Goal: Task Accomplishment & Management: Use online tool/utility

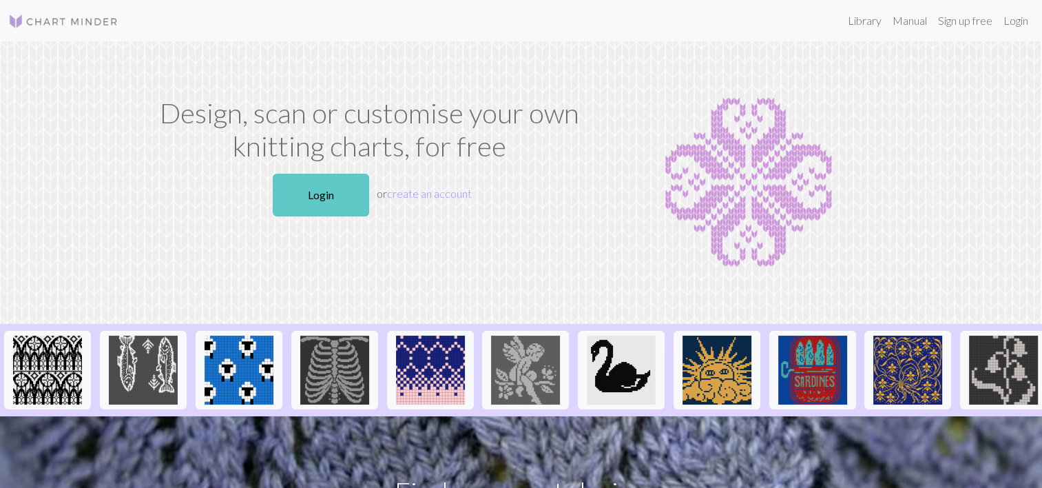
click at [306, 213] on link "Login" at bounding box center [321, 195] width 96 height 43
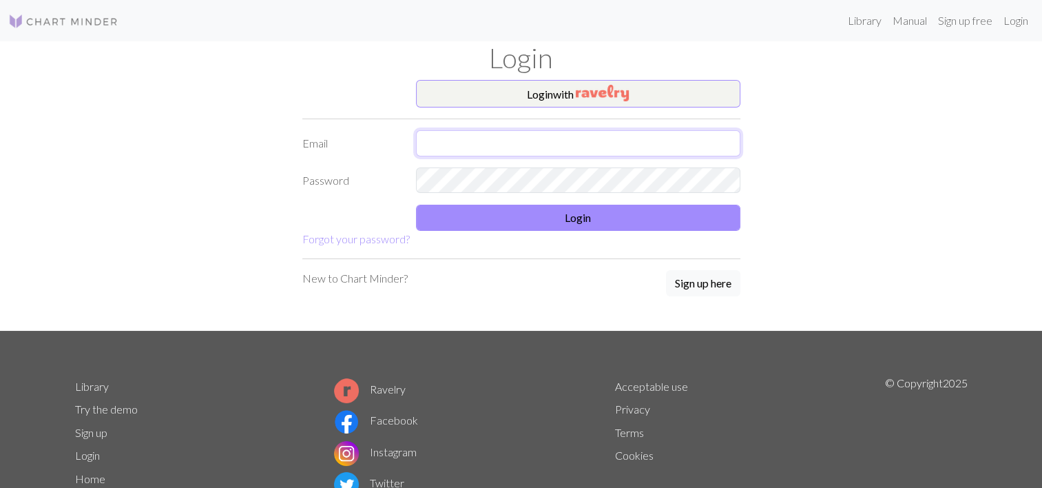
type input "1136394446@qq.com"
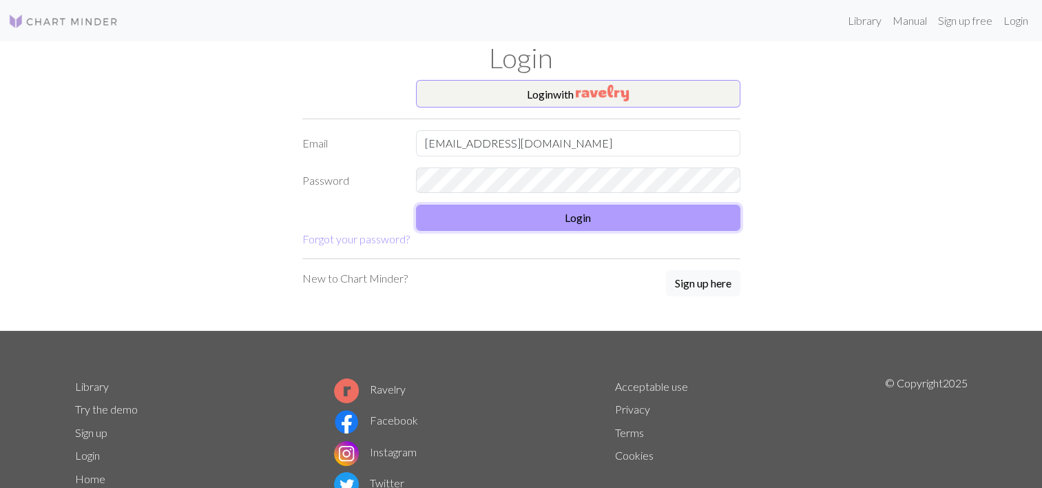
click at [504, 222] on button "Login" at bounding box center [578, 218] width 324 height 26
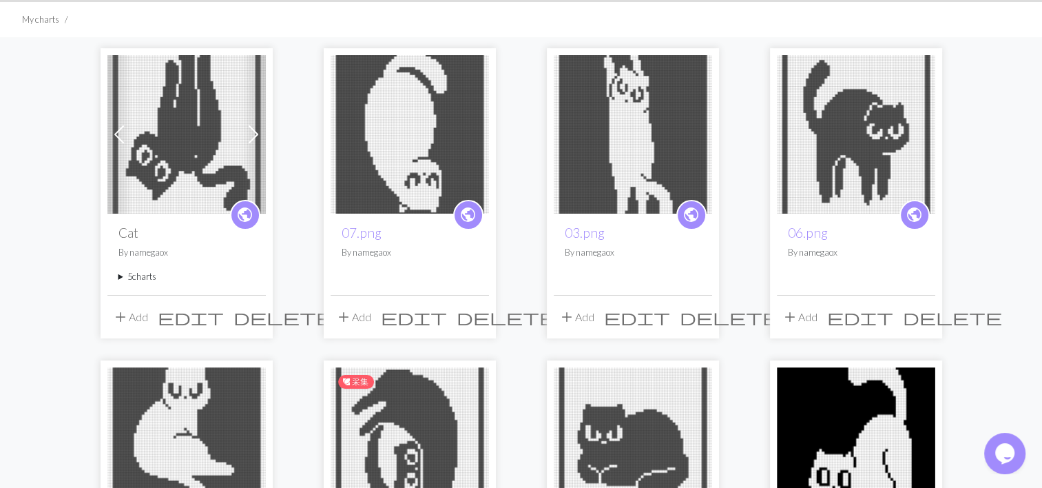
scroll to position [69, 0]
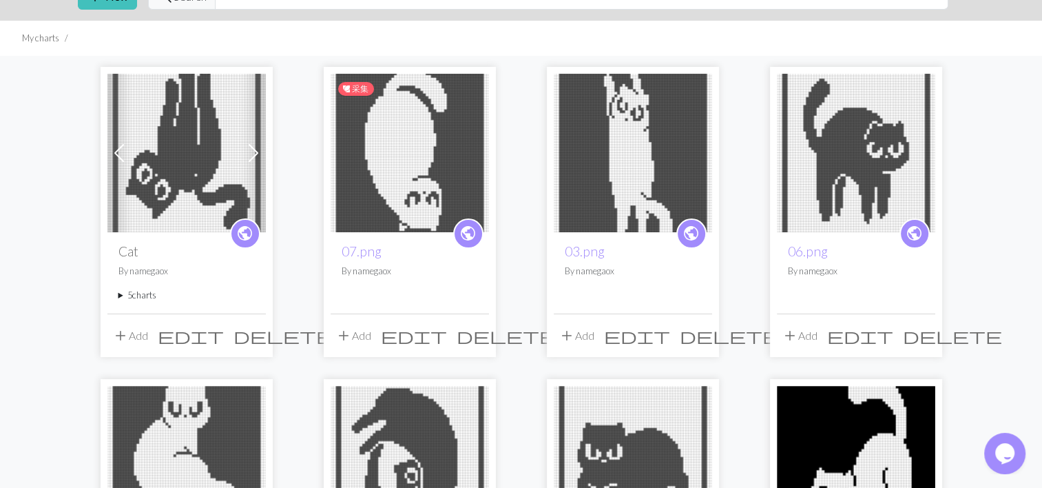
click at [410, 163] on img at bounding box center [410, 153] width 158 height 158
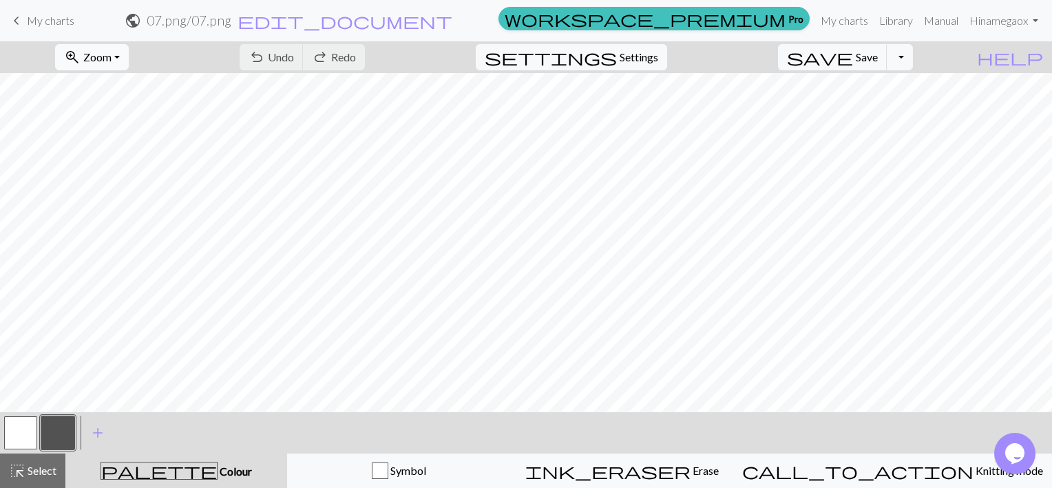
click at [81, 53] on span "zoom_in" at bounding box center [72, 57] width 17 height 19
click at [116, 83] on button "Fit all" at bounding box center [110, 87] width 109 height 22
click at [112, 55] on span "Zoom" at bounding box center [97, 56] width 28 height 13
click at [95, 187] on button "100%" at bounding box center [110, 187] width 109 height 22
click at [656, 61] on span "Settings" at bounding box center [639, 57] width 39 height 17
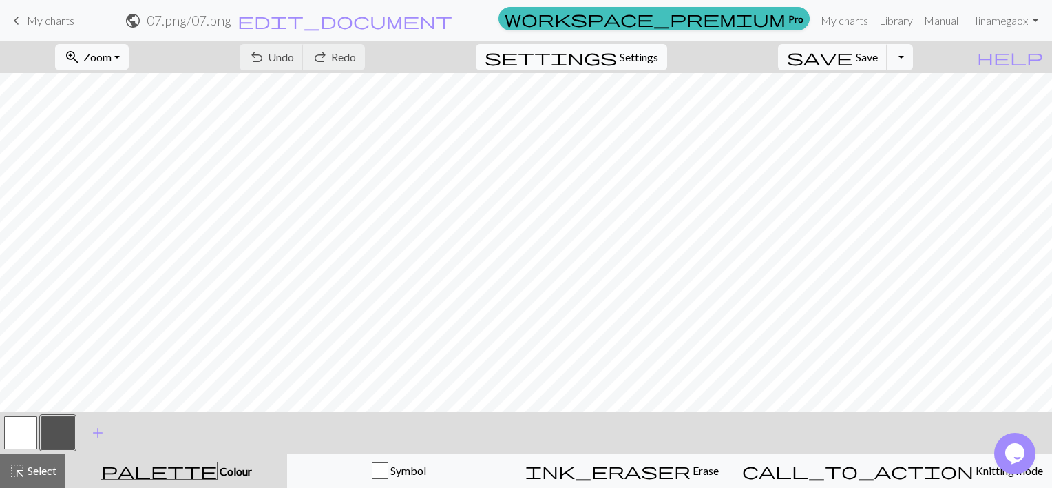
select select "dk"
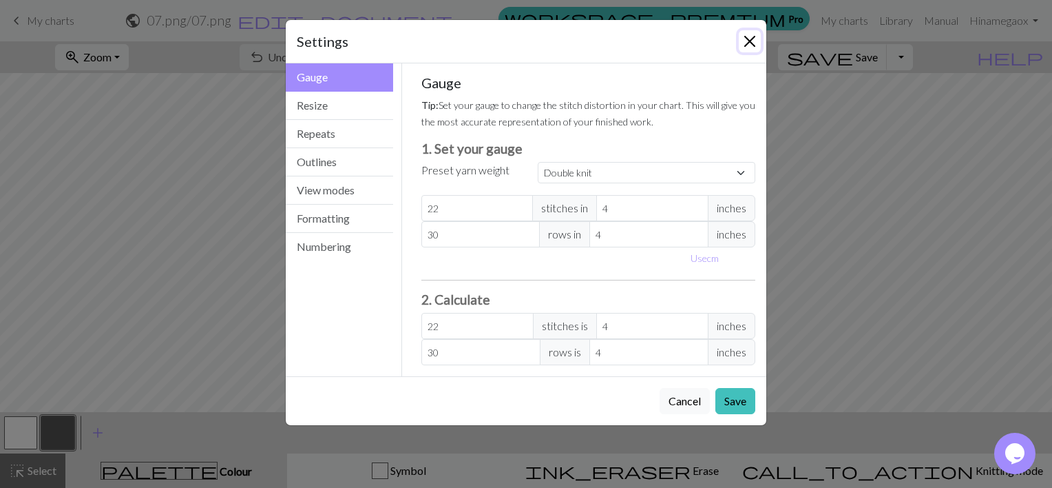
click at [744, 42] on button "Close" at bounding box center [750, 41] width 22 height 22
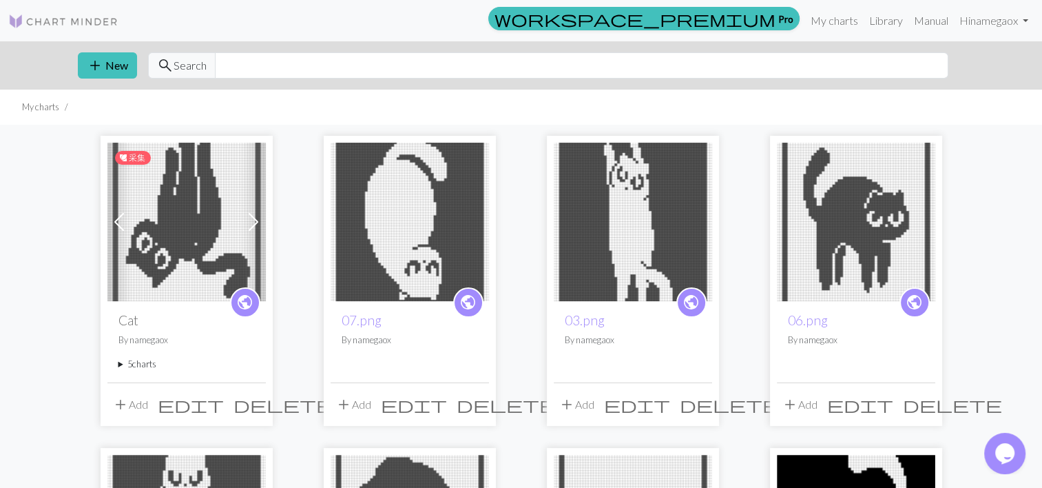
click at [170, 218] on img at bounding box center [186, 222] width 158 height 158
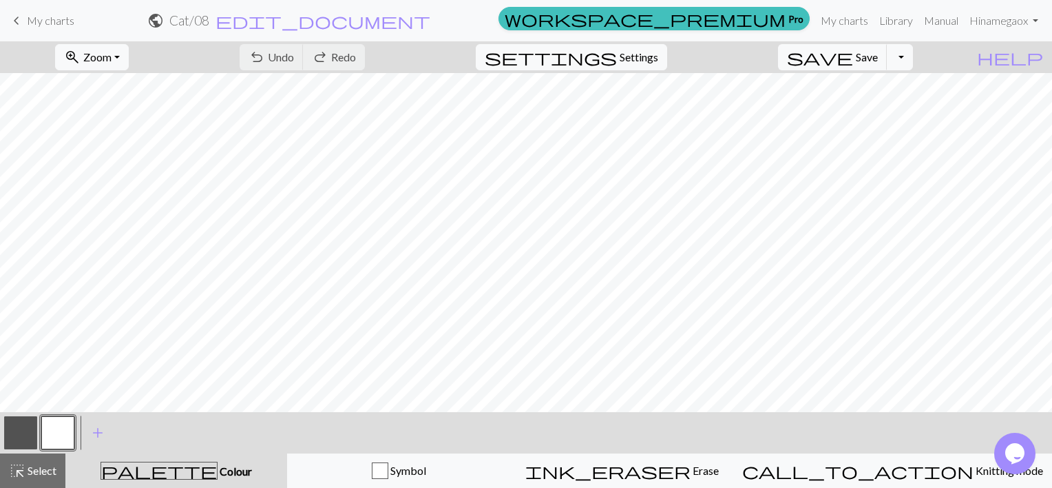
click at [17, 17] on span "keyboard_arrow_left" at bounding box center [16, 20] width 17 height 19
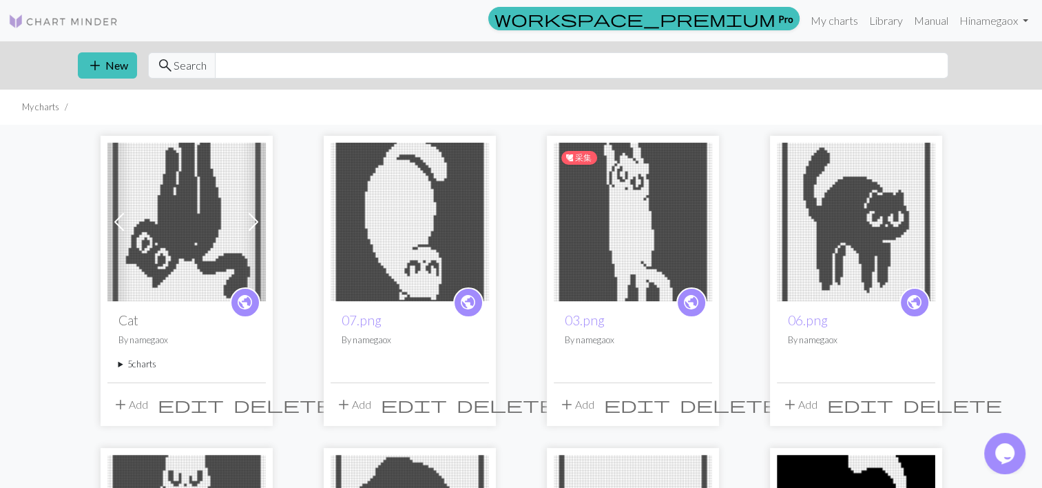
click at [660, 189] on img at bounding box center [633, 222] width 158 height 158
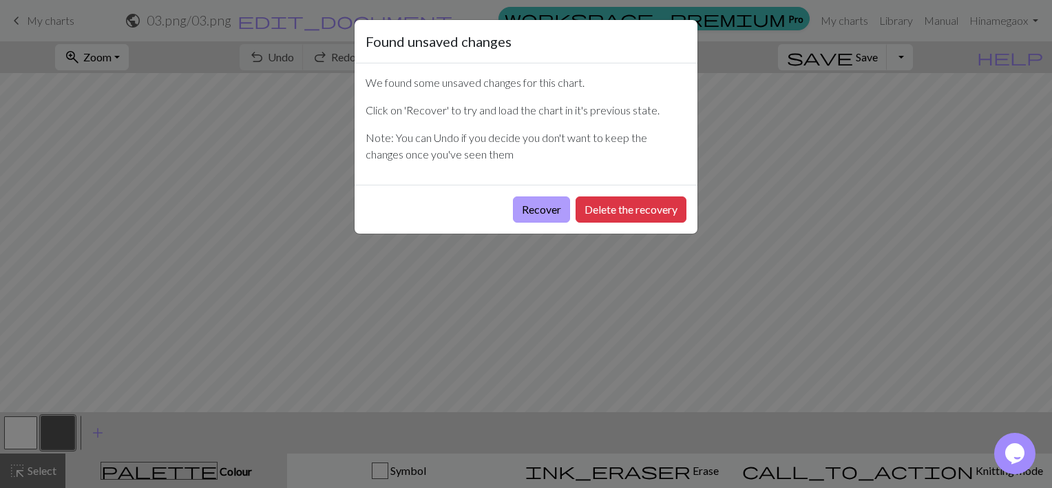
click at [528, 213] on button "Recover" at bounding box center [541, 209] width 57 height 26
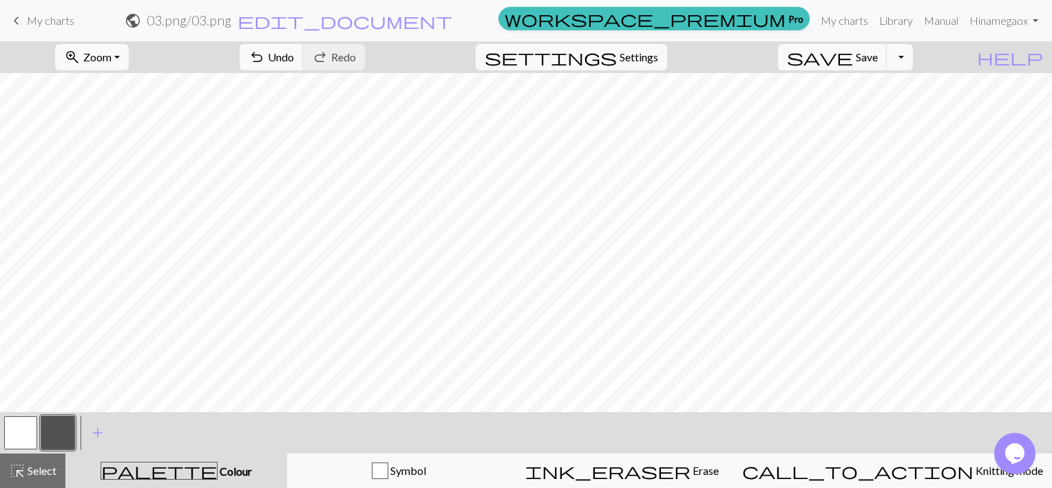
drag, startPoint x: 21, startPoint y: 19, endPoint x: 614, endPoint y: 41, distance: 593.3
click at [22, 19] on span "keyboard_arrow_left" at bounding box center [16, 20] width 17 height 19
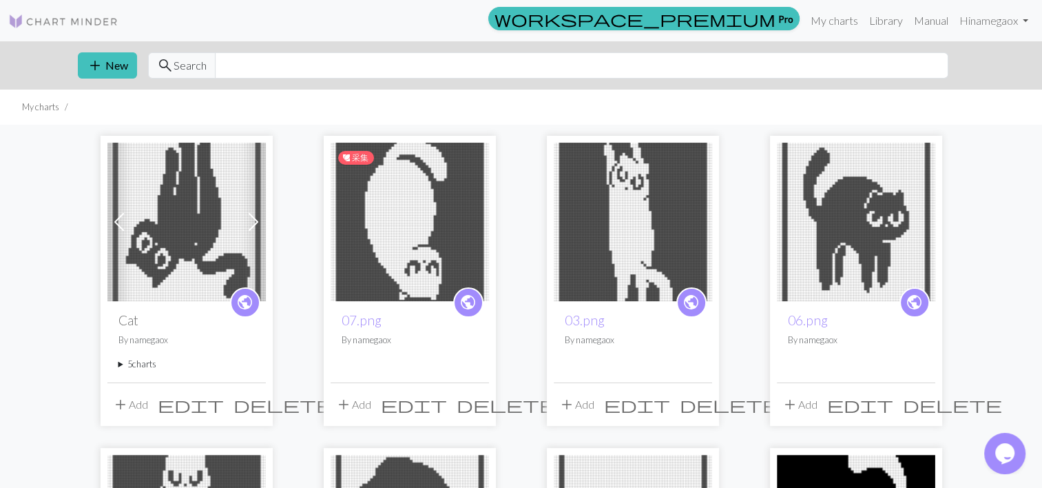
click at [391, 223] on img at bounding box center [410, 222] width 158 height 158
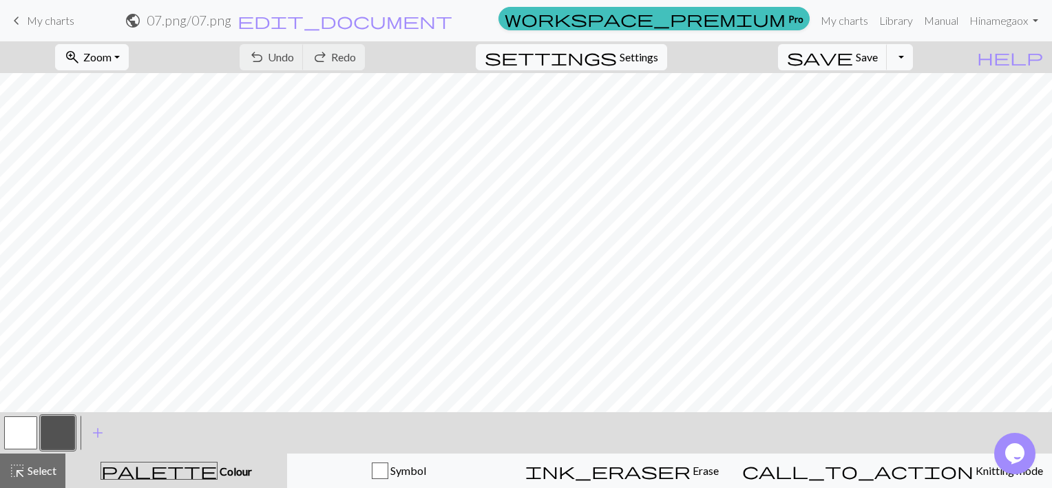
click at [31, 23] on span "My charts" at bounding box center [51, 20] width 48 height 13
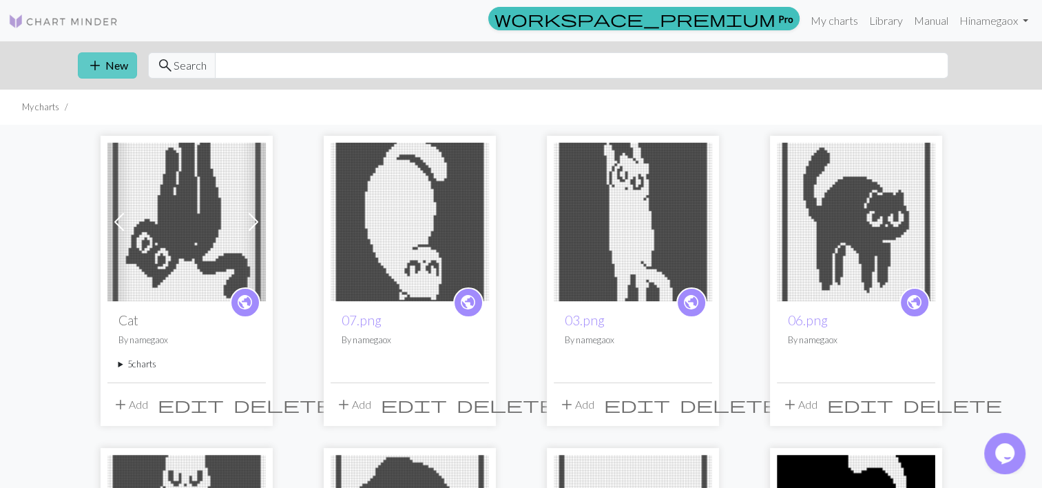
click at [101, 61] on span "add" at bounding box center [95, 65] width 17 height 19
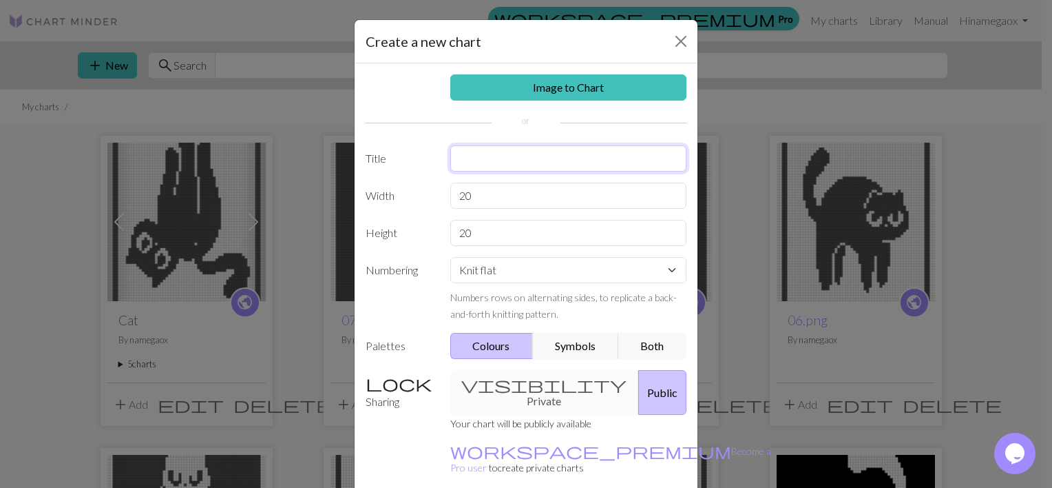
click at [488, 153] on input "text" at bounding box center [568, 158] width 237 height 26
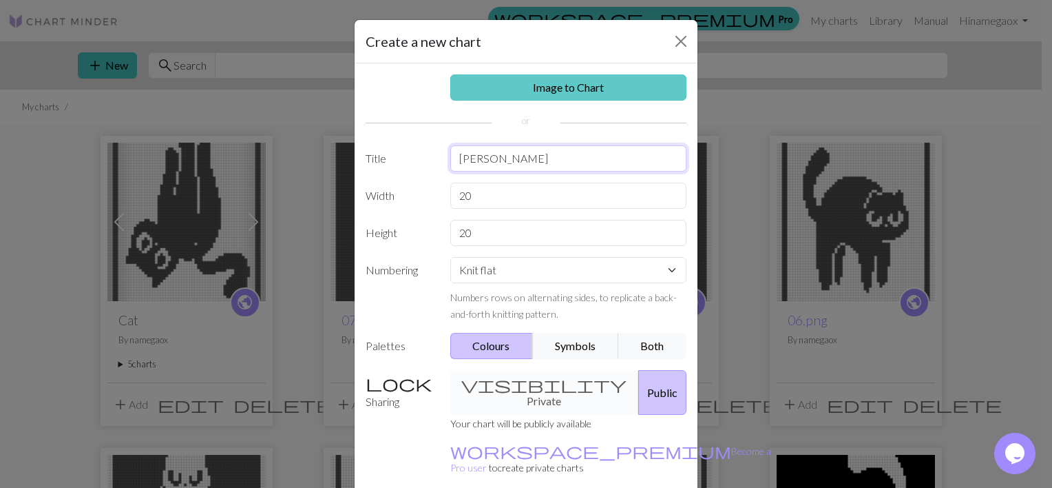
type input "[PERSON_NAME]"
click at [547, 83] on link "Image to Chart" at bounding box center [568, 87] width 237 height 26
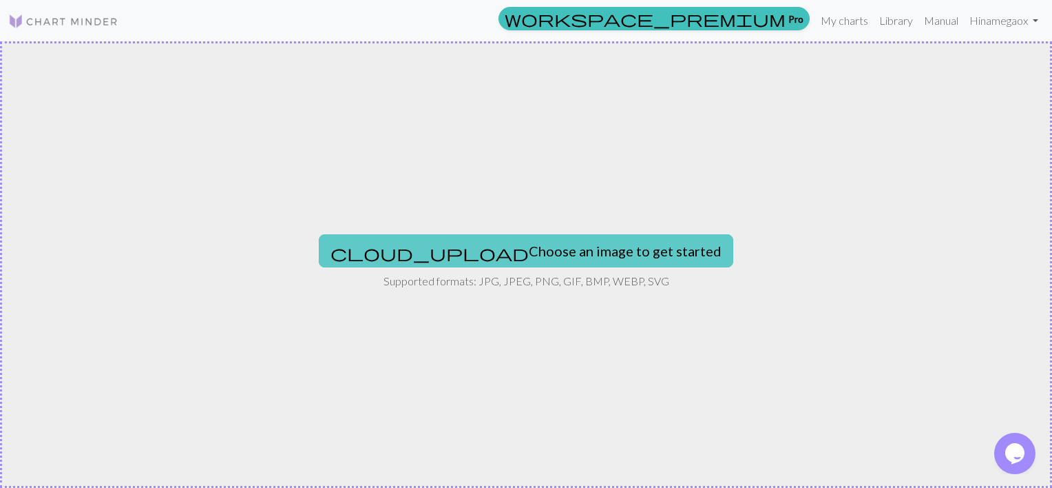
click at [495, 251] on button "cloud_upload Choose an image to get started" at bounding box center [526, 250] width 415 height 33
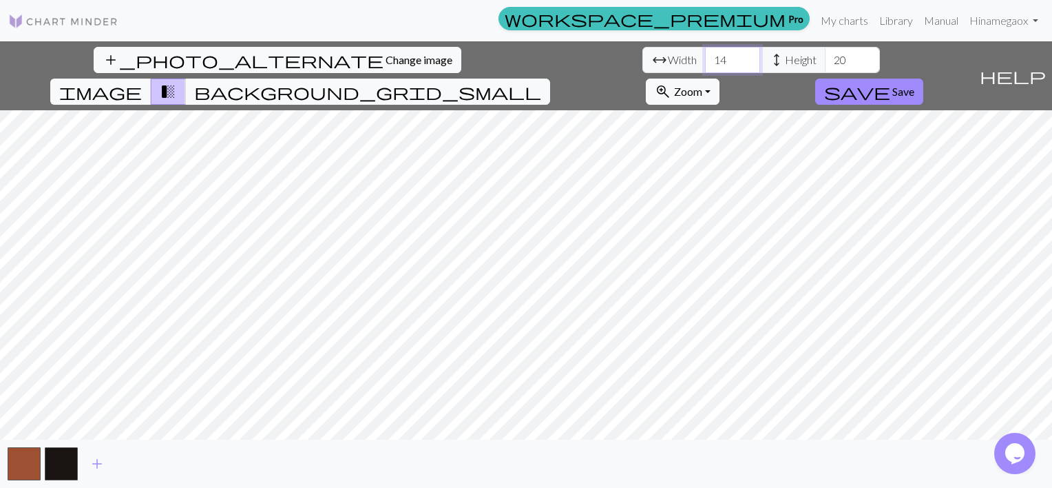
drag, startPoint x: 331, startPoint y: 59, endPoint x: 273, endPoint y: 61, distance: 57.9
click at [642, 61] on div "arrow_range Width 14 height Height 20" at bounding box center [761, 60] width 238 height 26
type input "60"
drag, startPoint x: 448, startPoint y: 61, endPoint x: 397, endPoint y: 56, distance: 50.4
click at [642, 56] on div "arrow_range Width 60 height Height 20" at bounding box center [761, 60] width 238 height 26
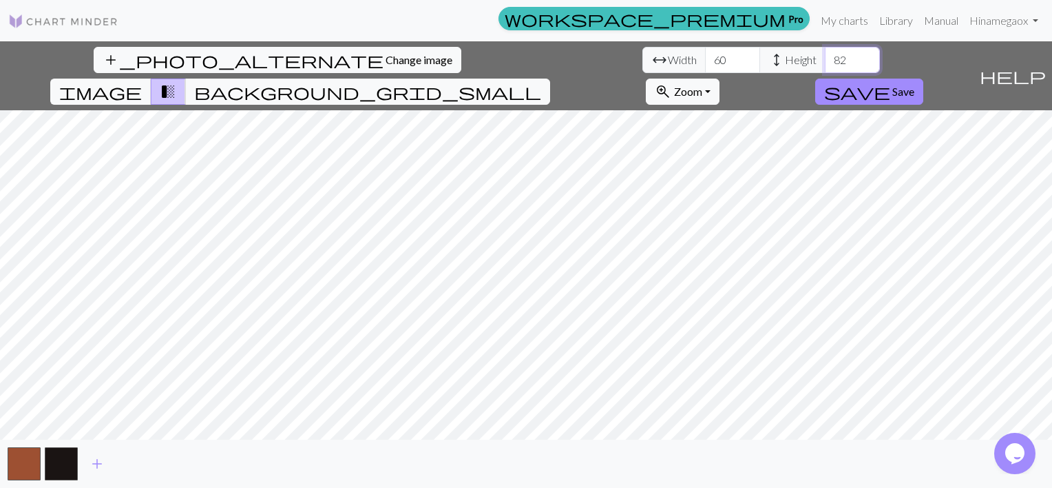
type input "82"
click at [923, 78] on button "save Save" at bounding box center [869, 91] width 108 height 26
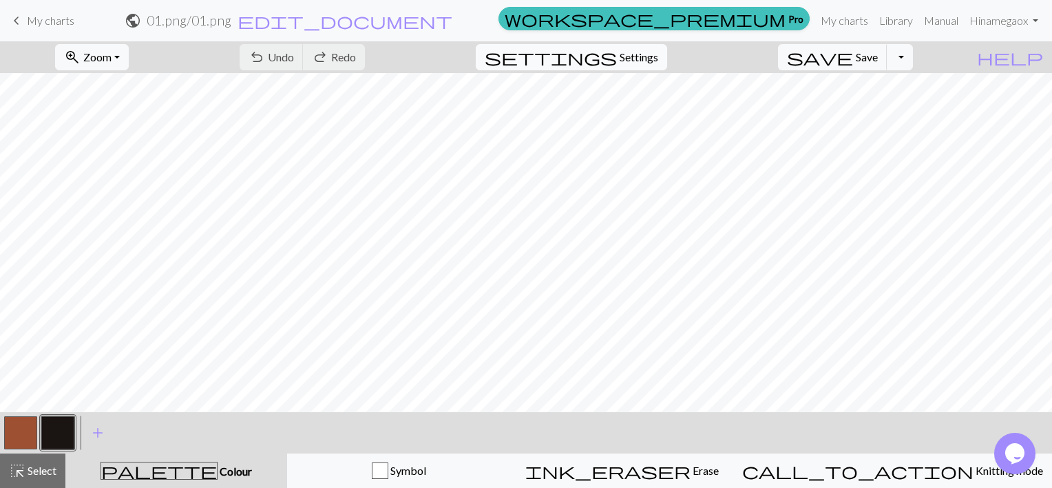
click at [657, 56] on span "Settings" at bounding box center [639, 57] width 39 height 17
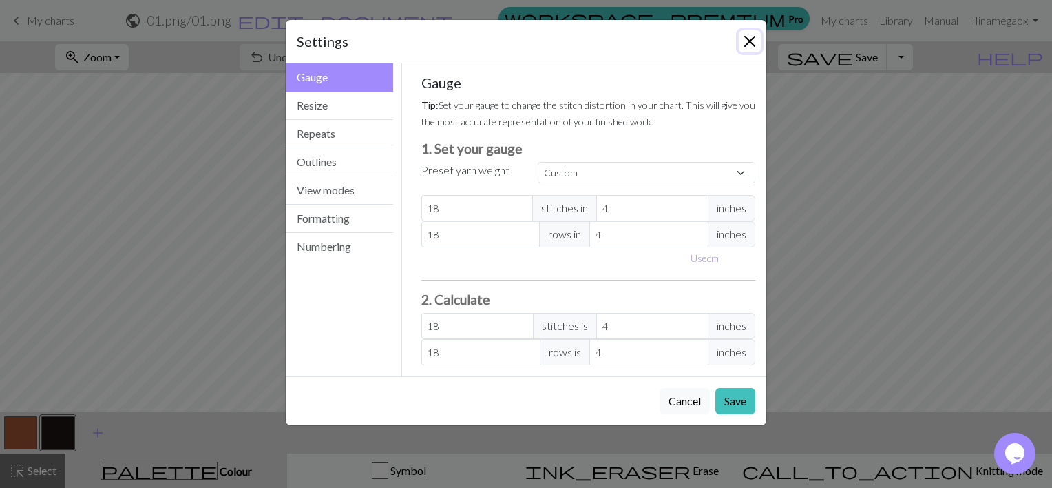
click at [751, 37] on button "Close" at bounding box center [750, 41] width 22 height 22
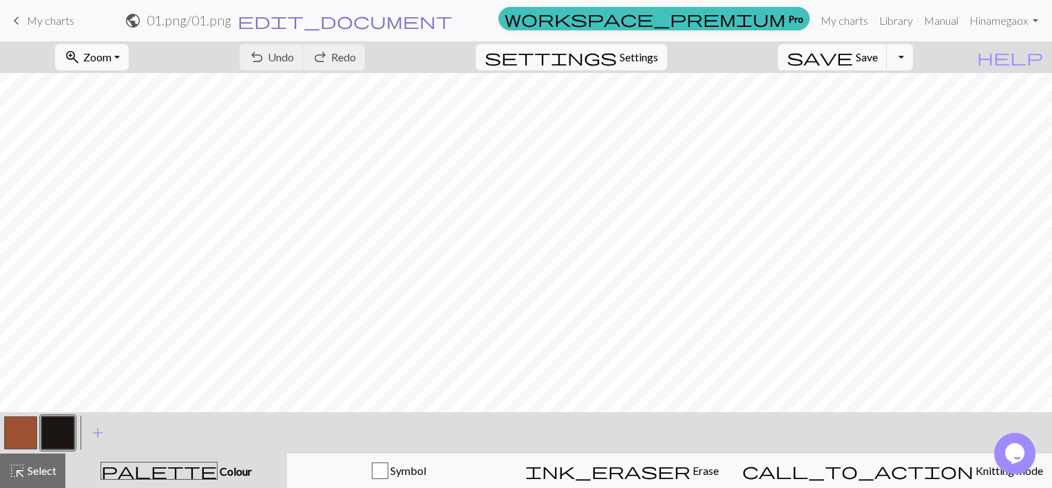
click at [452, 23] on span "edit_document" at bounding box center [345, 20] width 215 height 19
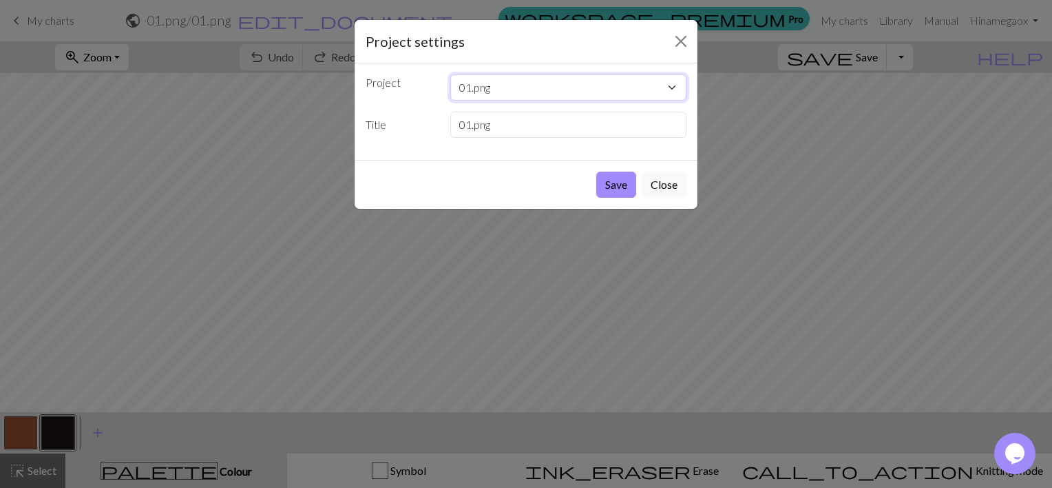
click at [521, 85] on select "01.png Cat 07.png 03.png 06.png 05.png 04.png 02.png 1.png" at bounding box center [568, 87] width 237 height 26
click at [521, 86] on select "01.png Cat 07.png 03.png 06.png 05.png 04.png 02.png 1.png" at bounding box center [568, 87] width 237 height 26
click at [523, 129] on input "01.png" at bounding box center [568, 125] width 237 height 26
click at [504, 87] on select "01.png Cat 07.png 03.png 06.png 05.png 04.png 02.png 1.png" at bounding box center [568, 87] width 237 height 26
drag, startPoint x: 462, startPoint y: 52, endPoint x: 537, endPoint y: 49, distance: 75.1
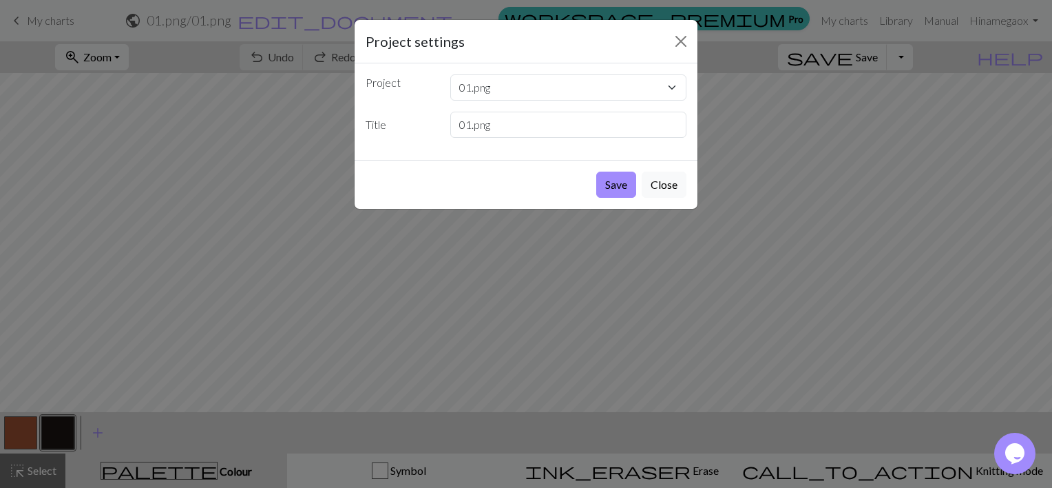
click at [462, 52] on div "Project settings" at bounding box center [526, 41] width 343 height 43
click at [682, 41] on button "Close" at bounding box center [681, 41] width 22 height 22
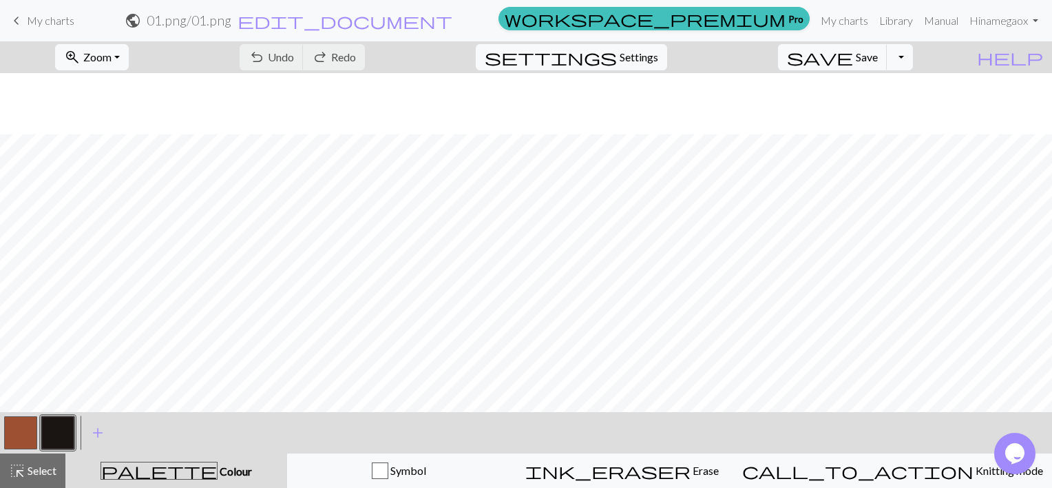
scroll to position [69, 0]
click at [658, 56] on span "Settings" at bounding box center [639, 57] width 39 height 17
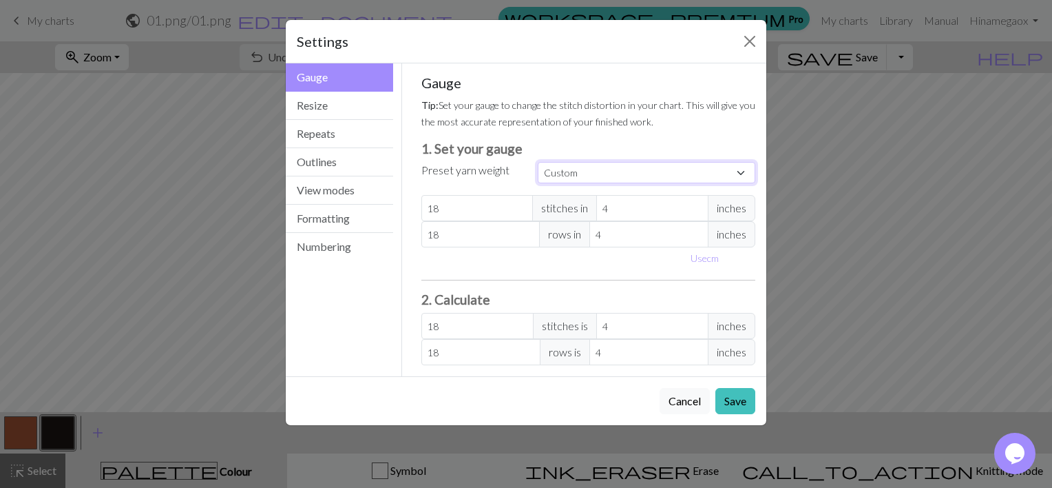
drag, startPoint x: 614, startPoint y: 173, endPoint x: 602, endPoint y: 177, distance: 12.4
click at [614, 173] on select "Custom Square Lace Light Fingering Fingering Sport Double knit Worsted Aran Bul…" at bounding box center [647, 172] width 218 height 21
select select "dk"
click at [538, 162] on select "Custom Square Lace Light Fingering Fingering Sport Double knit Worsted Aran Bul…" at bounding box center [647, 172] width 218 height 21
type input "22"
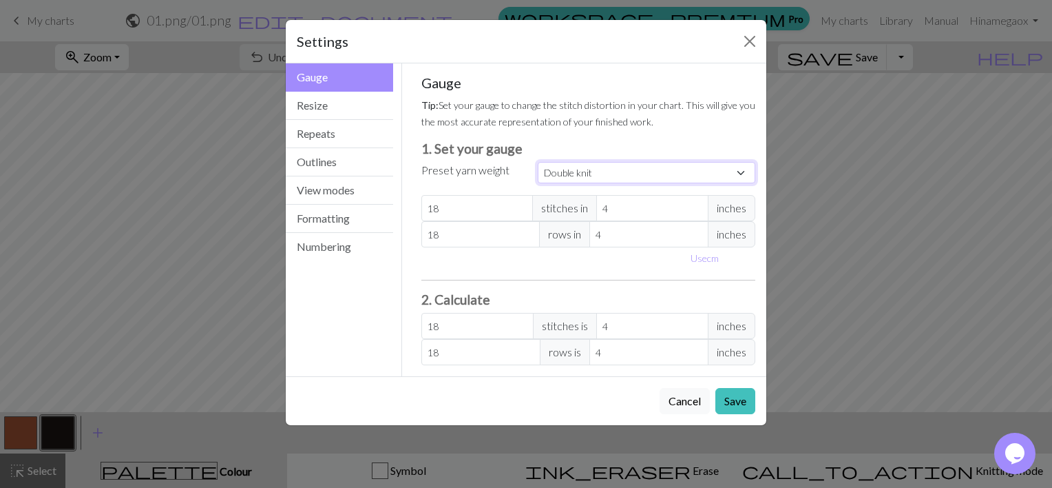
type input "30"
type input "22"
type input "30"
click at [720, 399] on button "Save" at bounding box center [735, 401] width 40 height 26
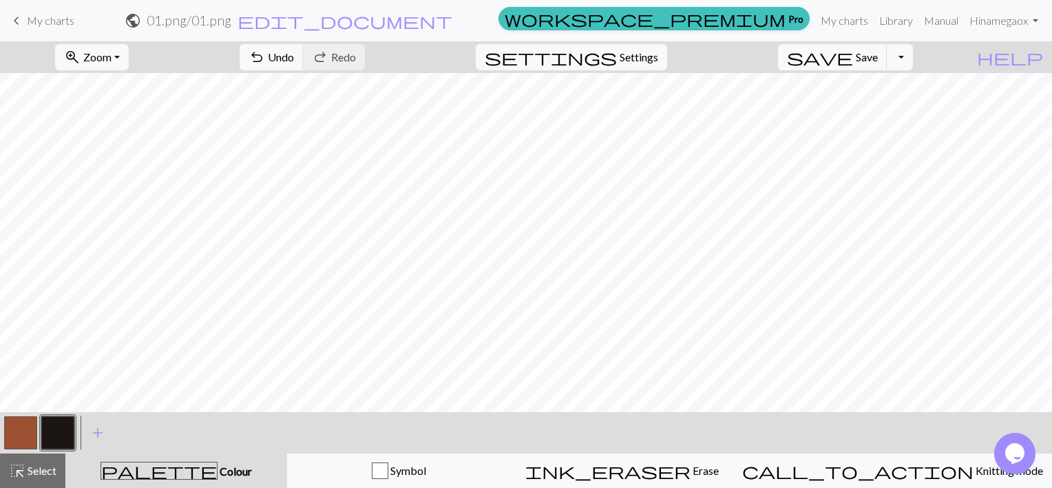
click at [107, 41] on div "zoom_in Zoom Zoom Fit all Fit width Fit height 50% 100% 150% 200%" at bounding box center [92, 57] width 94 height 32
click at [112, 56] on span "Zoom" at bounding box center [97, 56] width 28 height 13
click at [111, 91] on button "Fit all" at bounding box center [110, 87] width 109 height 22
click at [66, 437] on button "button" at bounding box center [57, 432] width 33 height 33
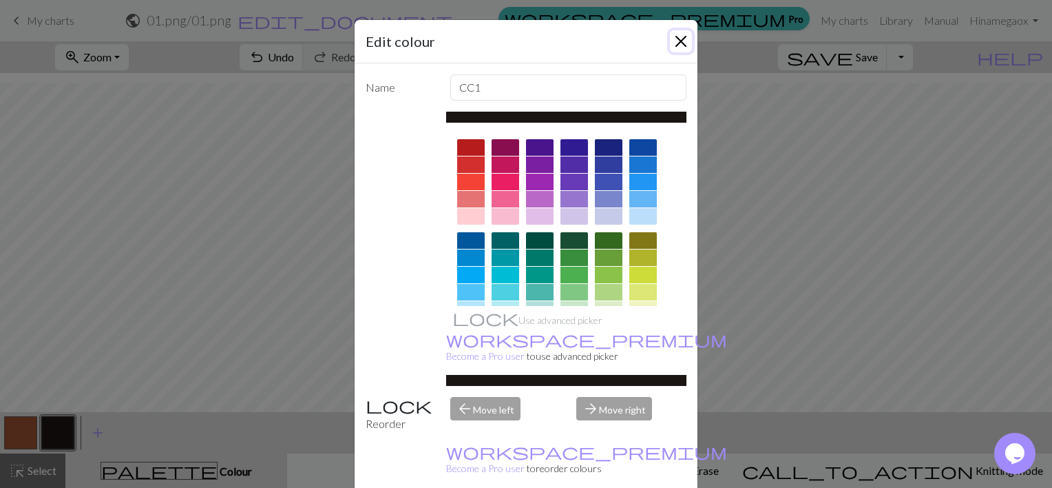
click at [675, 41] on button "Close" at bounding box center [681, 41] width 22 height 22
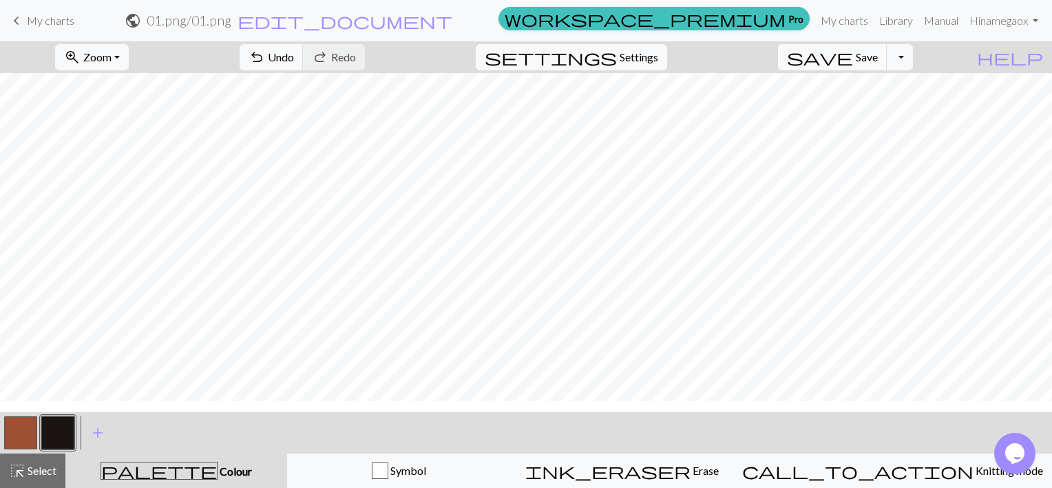
scroll to position [8, 0]
click at [67, 437] on button "button" at bounding box center [57, 432] width 33 height 33
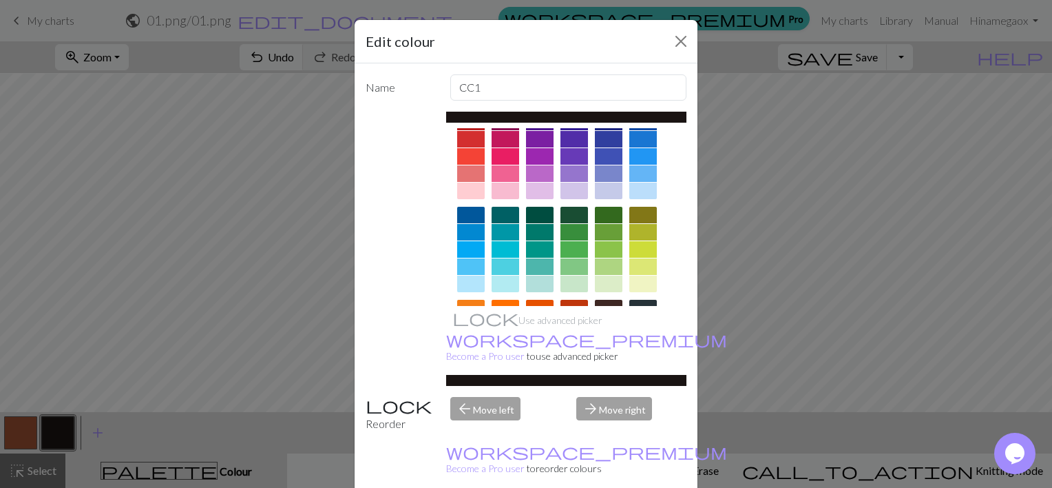
scroll to position [0, 0]
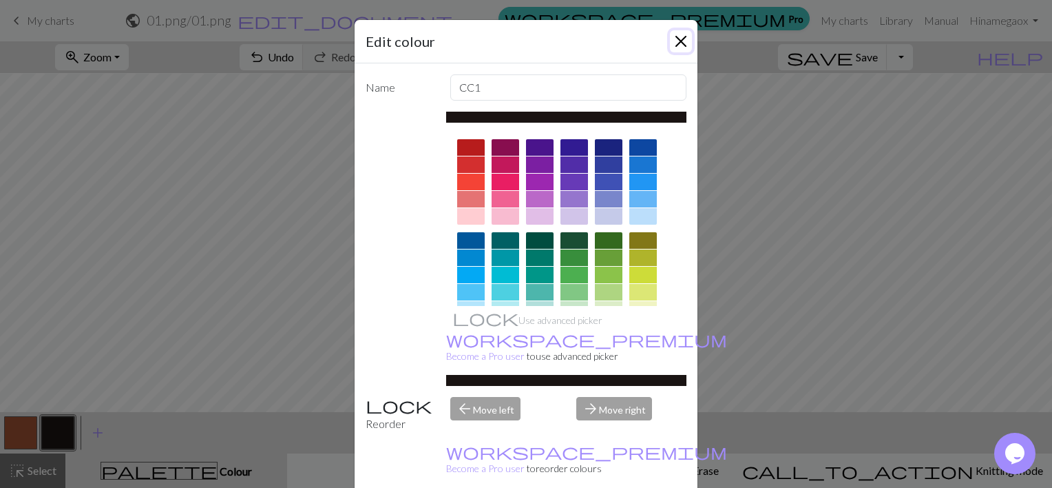
click at [673, 43] on button "Close" at bounding box center [681, 41] width 22 height 22
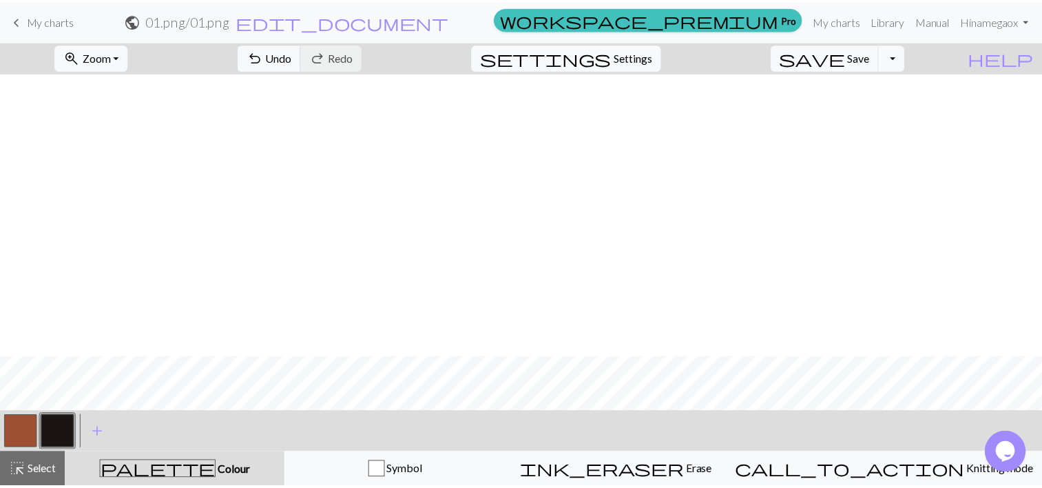
scroll to position [284, 0]
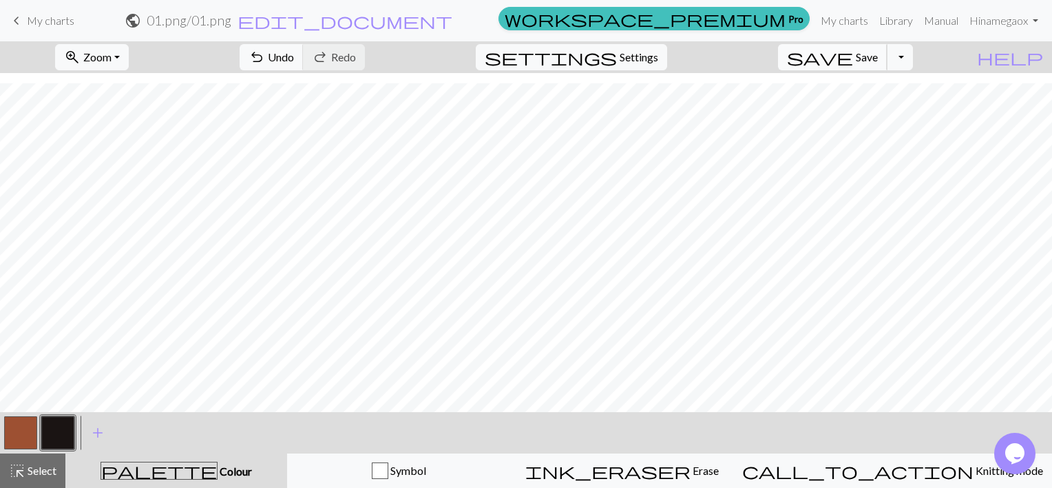
click at [877, 63] on span "Save" at bounding box center [867, 56] width 22 height 13
click at [913, 61] on button "Toggle Dropdown" at bounding box center [900, 57] width 26 height 26
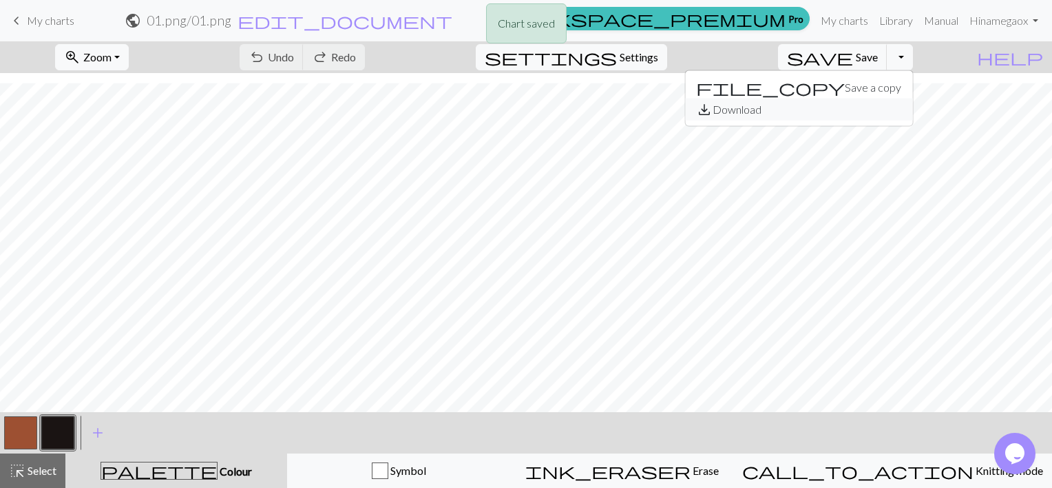
click at [868, 107] on button "save_alt Download" at bounding box center [798, 109] width 227 height 22
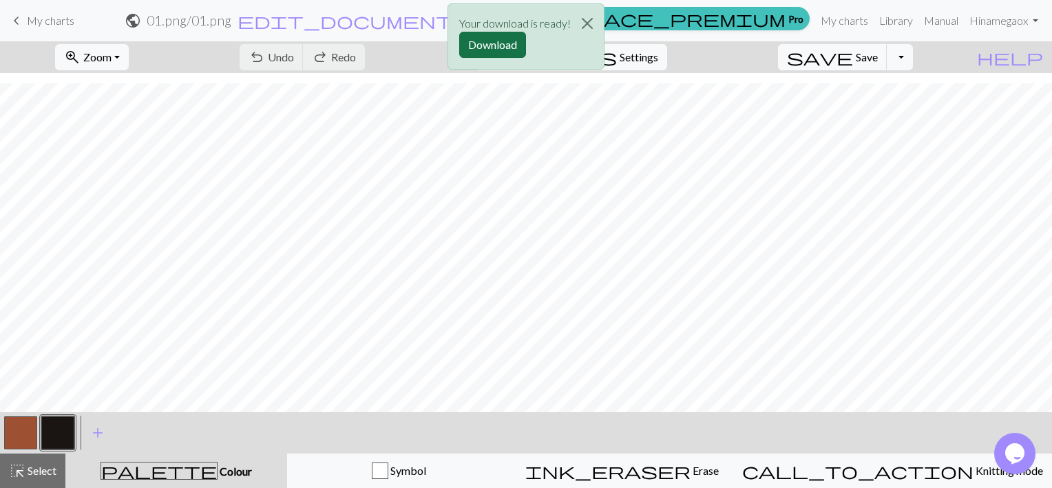
click at [503, 45] on button "Download" at bounding box center [492, 45] width 67 height 26
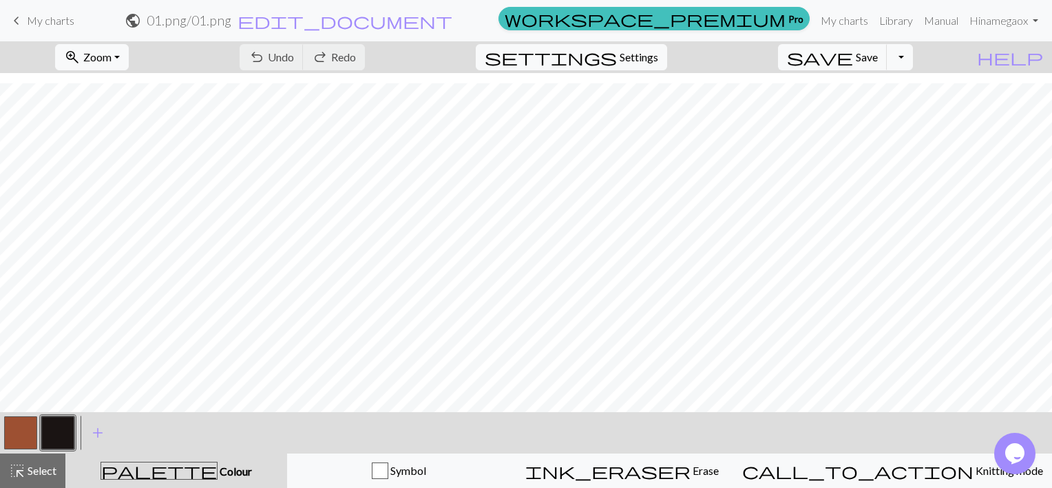
click at [50, 26] on span "My charts" at bounding box center [51, 20] width 48 height 13
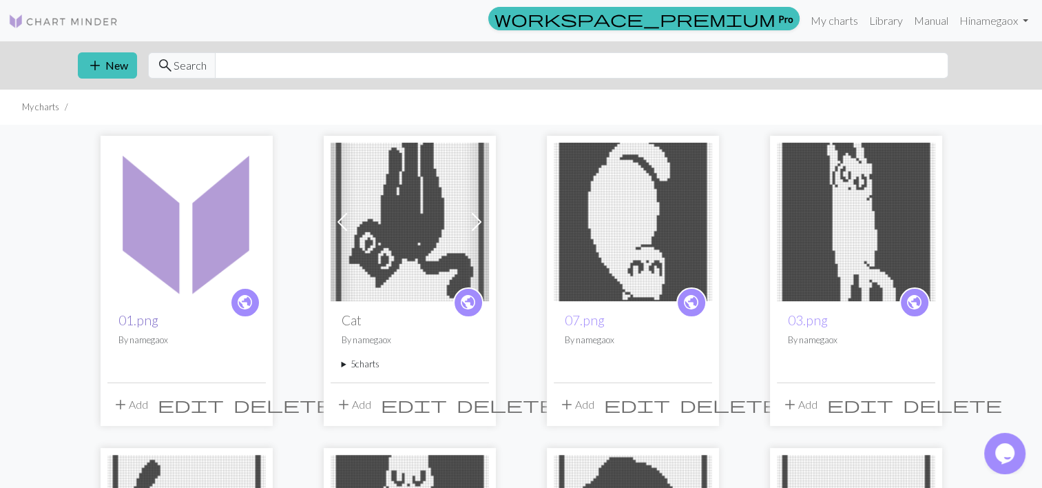
click at [133, 319] on link "01.png" at bounding box center [138, 320] width 40 height 16
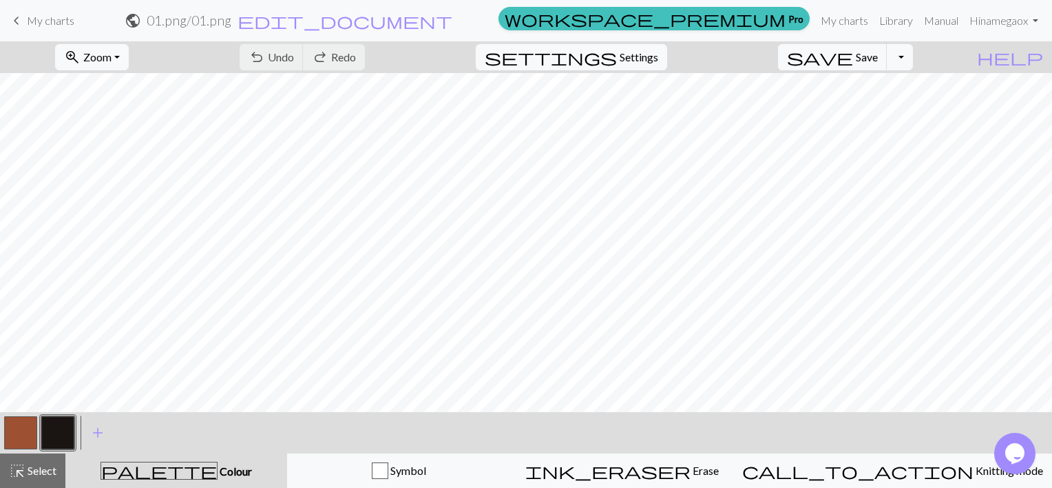
click at [18, 22] on span "keyboard_arrow_left" at bounding box center [16, 20] width 17 height 19
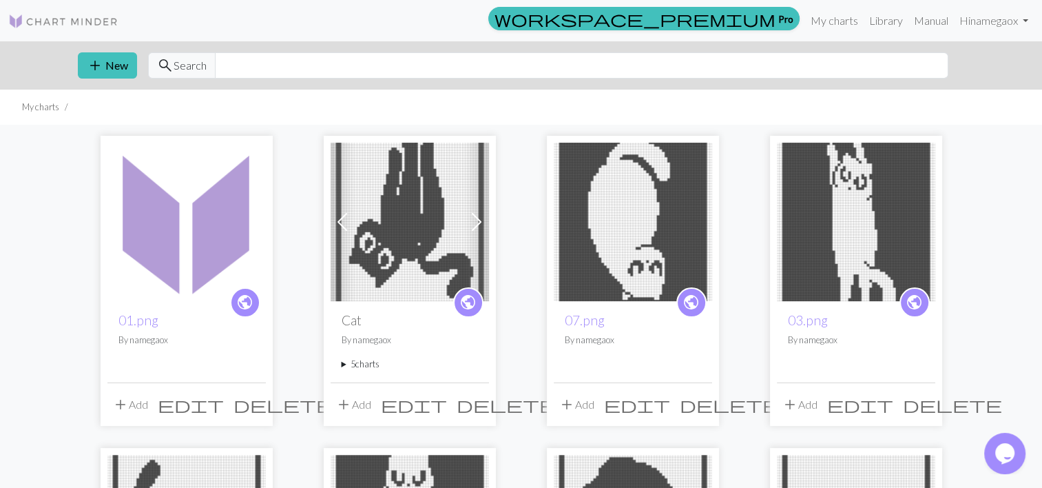
click at [223, 405] on span "edit" at bounding box center [191, 404] width 66 height 19
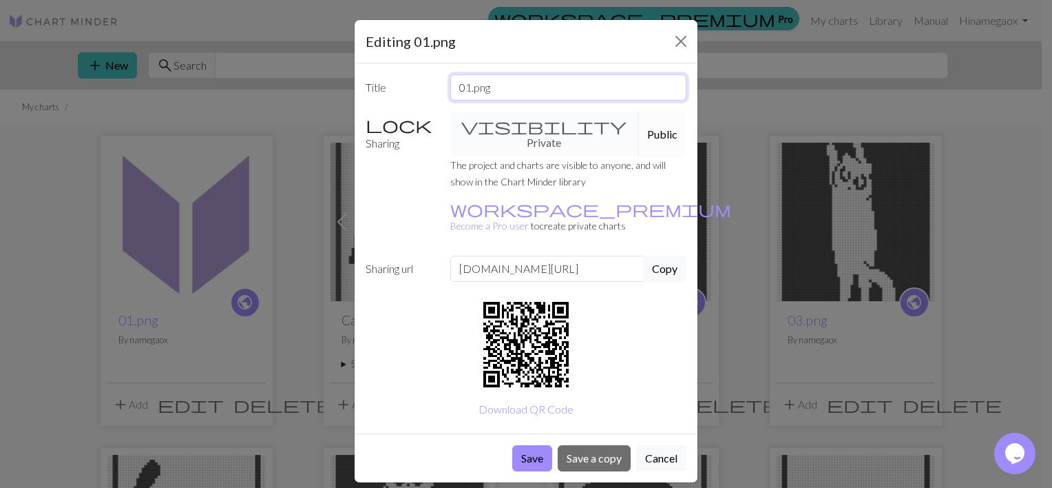
click at [515, 83] on input "01.png" at bounding box center [568, 87] width 237 height 26
drag, startPoint x: 517, startPoint y: 88, endPoint x: 408, endPoint y: 87, distance: 109.5
click at [408, 87] on div "Title 01.png" at bounding box center [525, 87] width 337 height 26
type input "[PERSON_NAME]"
click at [536, 445] on button "Save" at bounding box center [532, 458] width 40 height 26
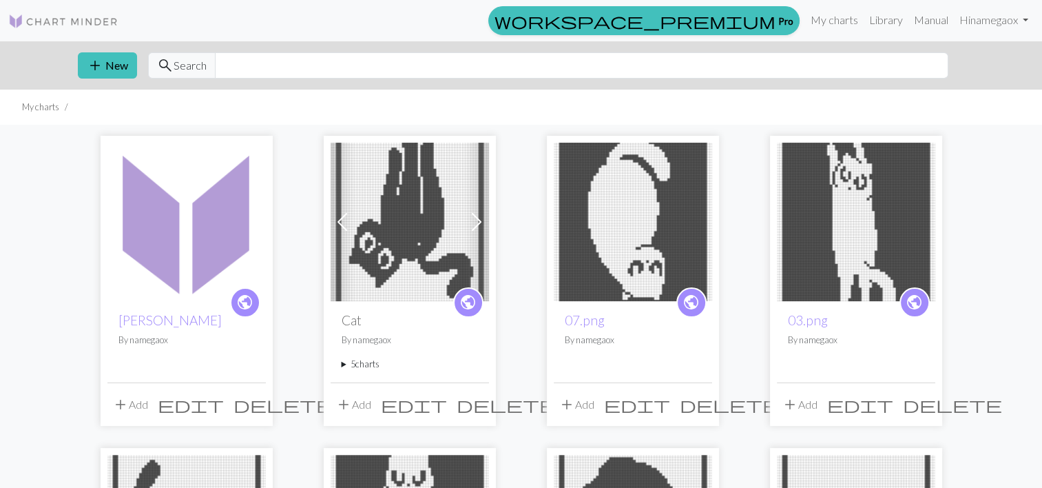
click at [123, 402] on span "add" at bounding box center [120, 404] width 17 height 19
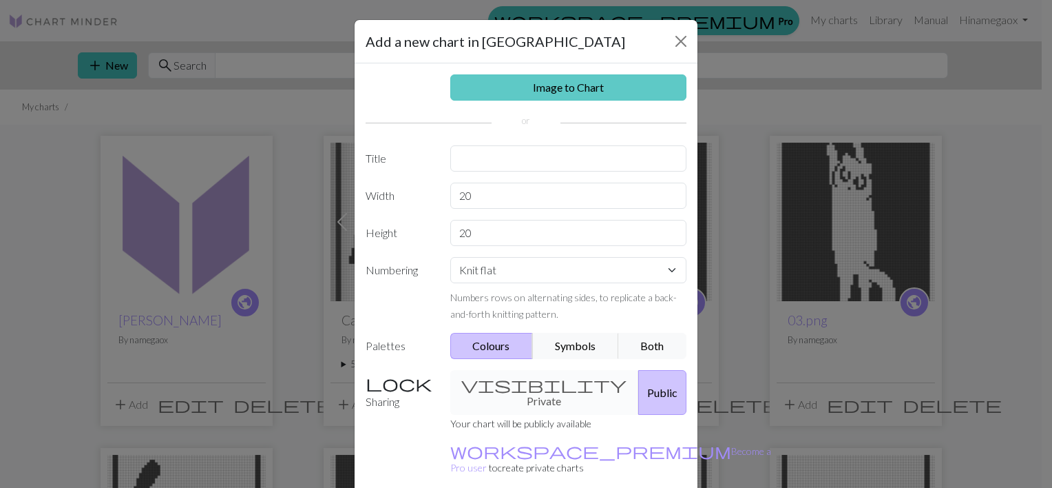
click at [526, 87] on link "Image to Chart" at bounding box center [568, 87] width 237 height 26
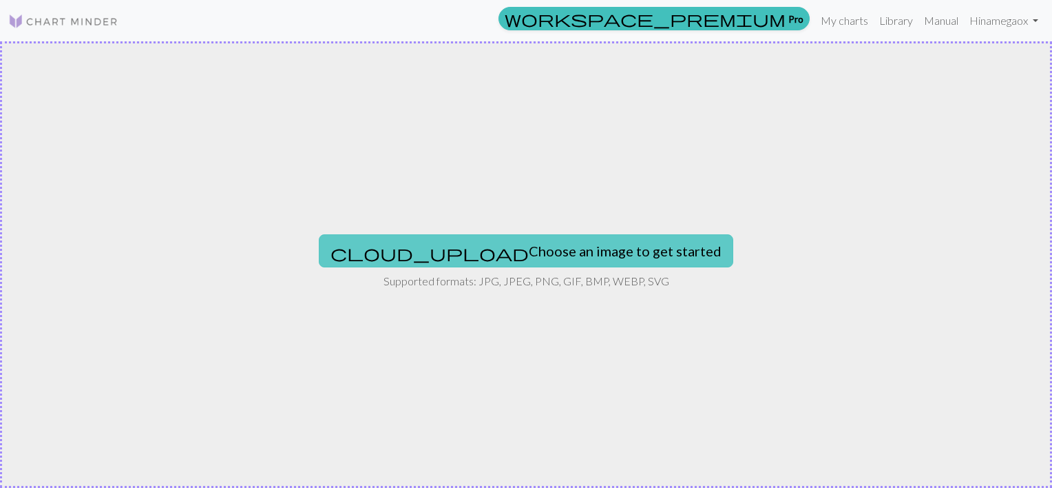
click at [541, 248] on button "cloud_upload Choose an image to get started" at bounding box center [526, 250] width 415 height 33
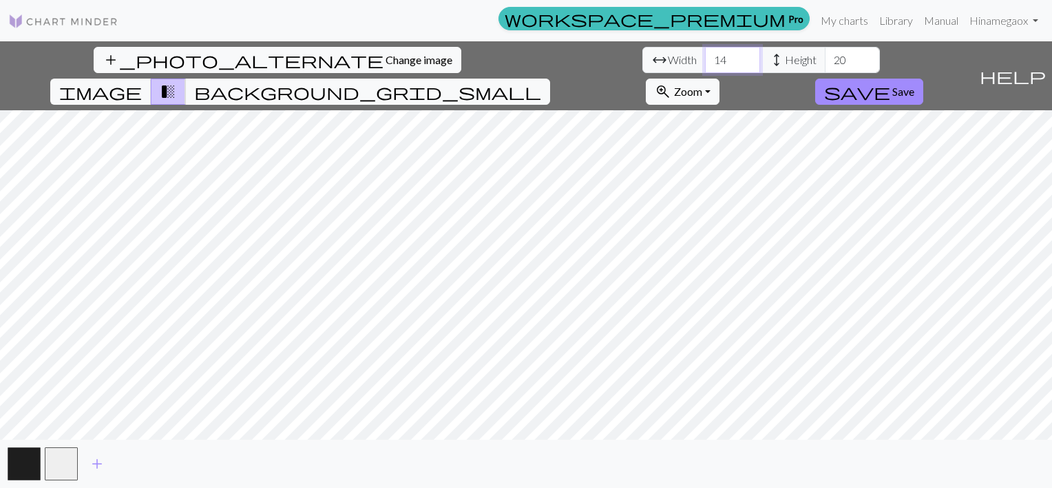
drag, startPoint x: 325, startPoint y: 59, endPoint x: 289, endPoint y: 59, distance: 35.8
click at [642, 59] on div "arrow_range Width 14 height Height 20" at bounding box center [761, 60] width 238 height 26
type input "60"
drag, startPoint x: 451, startPoint y: 55, endPoint x: 383, endPoint y: 52, distance: 68.2
click at [642, 61] on div "arrow_range Width 60 height Height 20" at bounding box center [761, 60] width 238 height 26
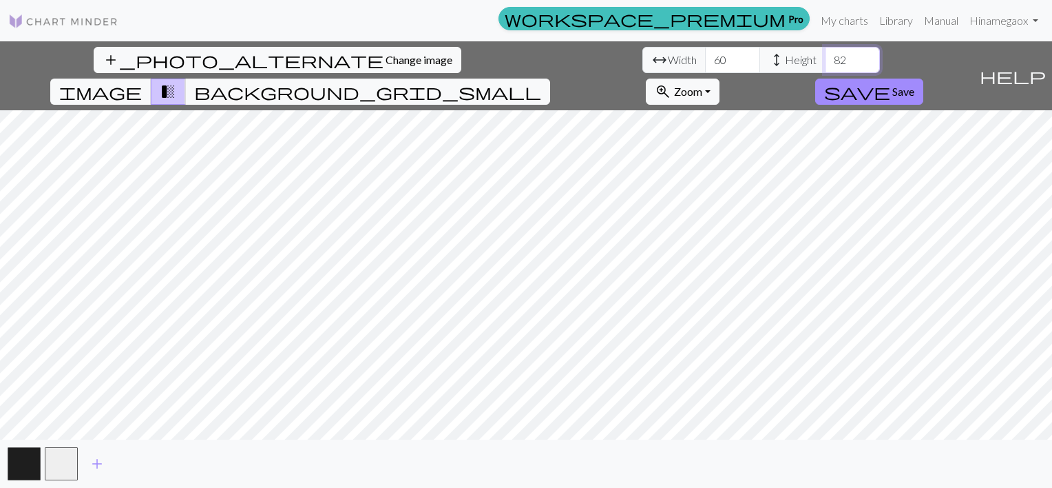
type input "82"
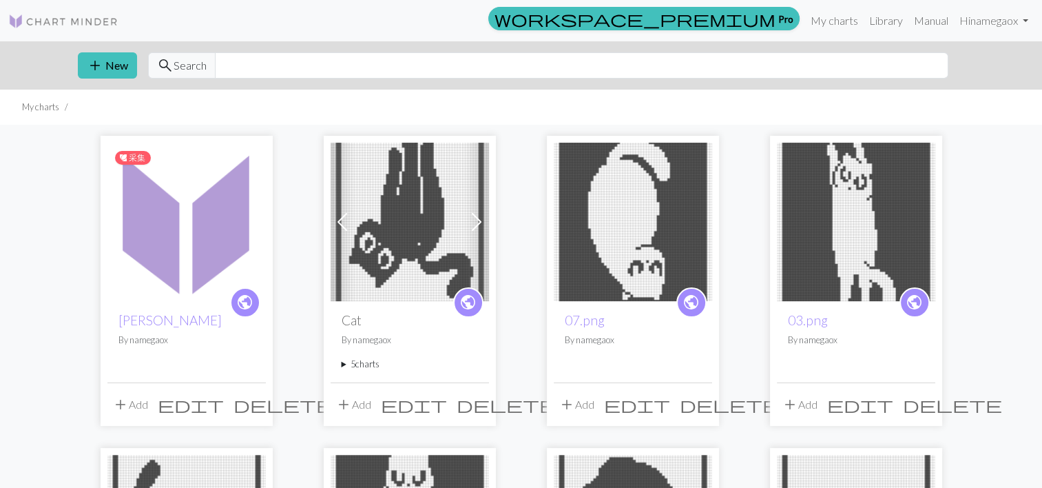
click at [177, 243] on img at bounding box center [186, 222] width 158 height 158
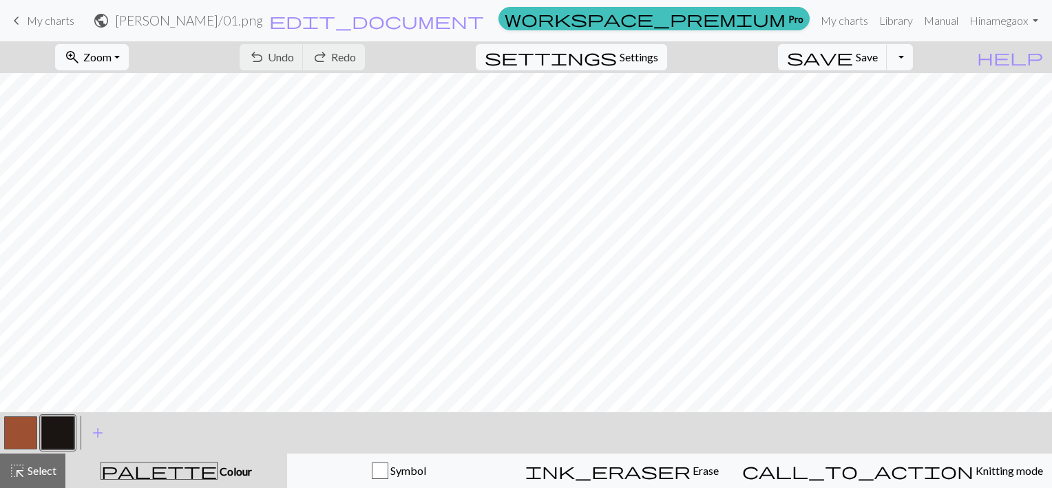
click at [18, 14] on span "keyboard_arrow_left" at bounding box center [16, 20] width 17 height 19
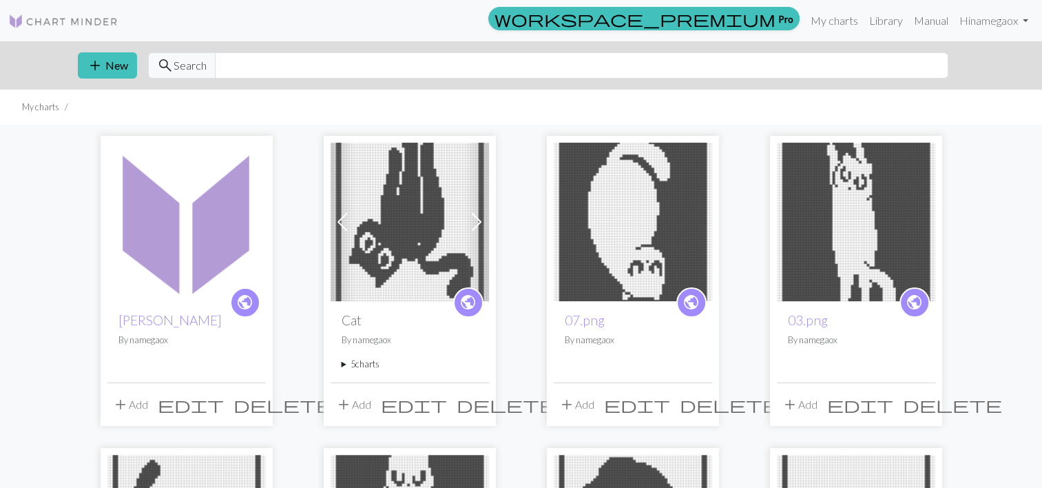
click at [125, 401] on span "add" at bounding box center [120, 404] width 17 height 19
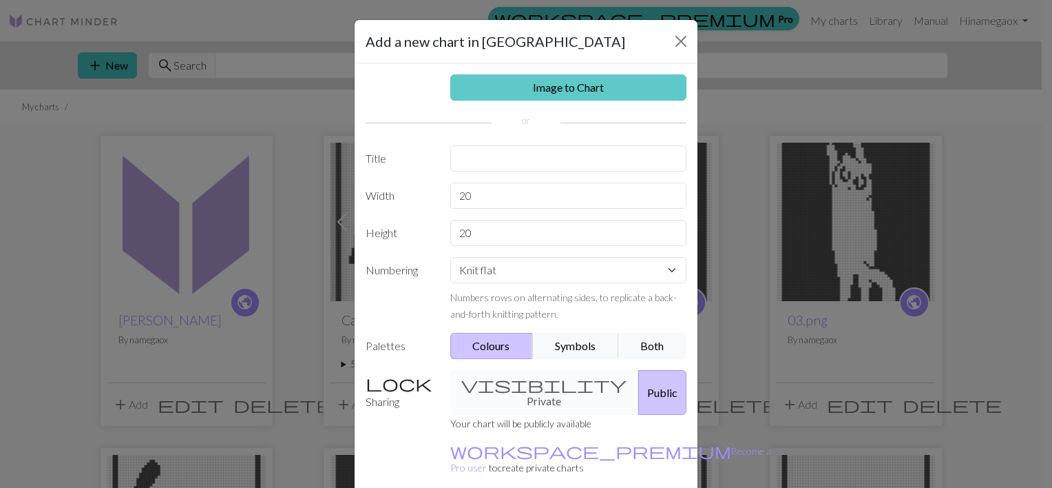
click at [576, 78] on link "Image to Chart" at bounding box center [568, 87] width 237 height 26
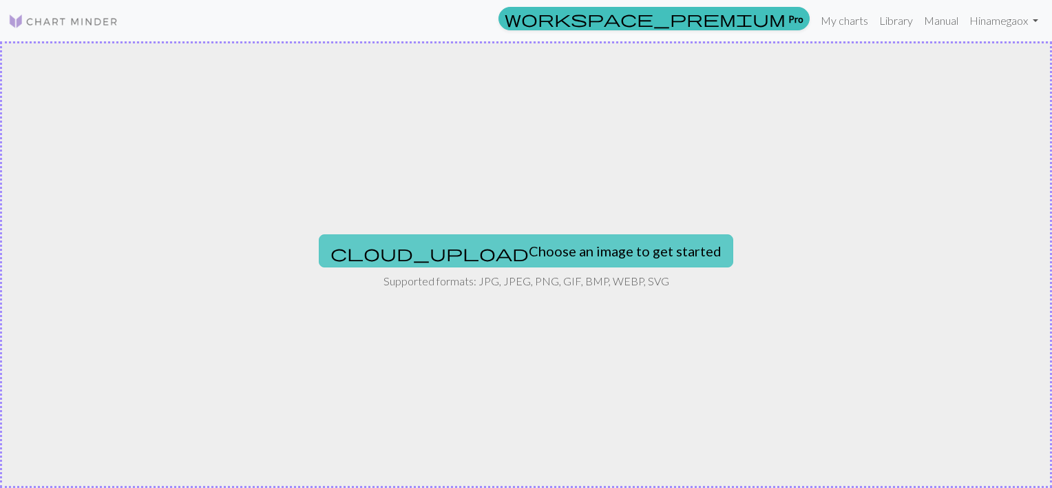
click at [507, 245] on button "cloud_upload Choose an image to get started" at bounding box center [526, 250] width 415 height 33
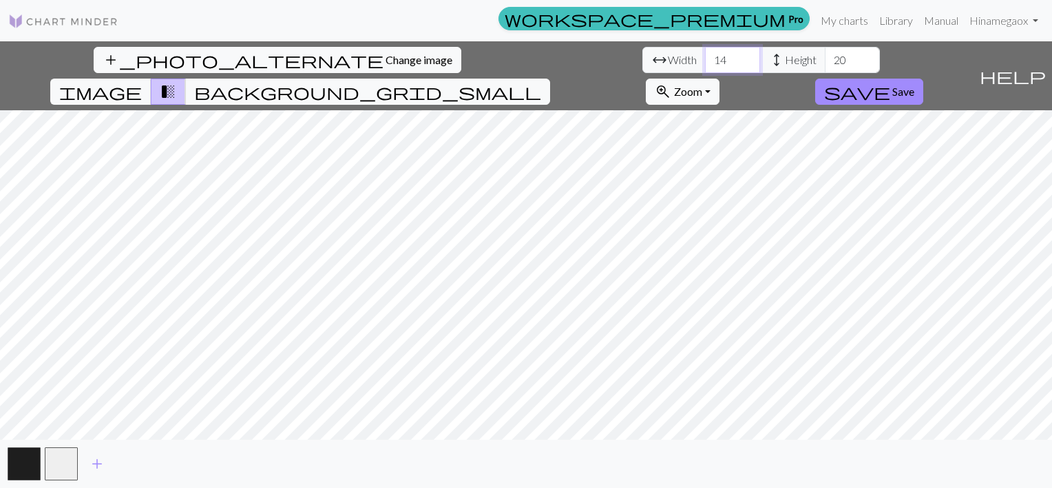
drag, startPoint x: 329, startPoint y: 63, endPoint x: 280, endPoint y: 63, distance: 49.6
click at [705, 63] on input "14" at bounding box center [732, 60] width 55 height 26
type input "60"
drag, startPoint x: 443, startPoint y: 58, endPoint x: 367, endPoint y: 56, distance: 76.5
click at [642, 59] on div "arrow_range Width 60 height Height 20" at bounding box center [761, 60] width 238 height 26
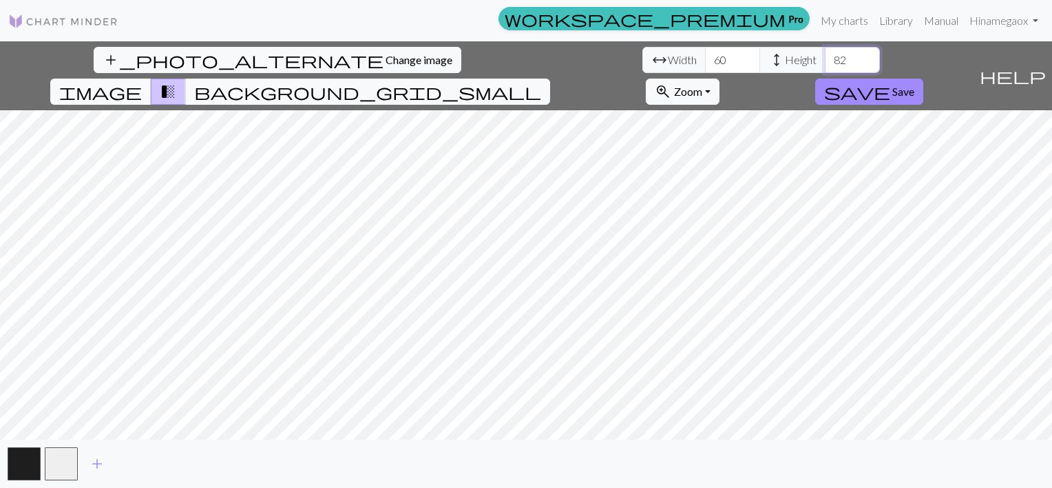
type input "82"
click at [923, 78] on button "save Save" at bounding box center [869, 91] width 108 height 26
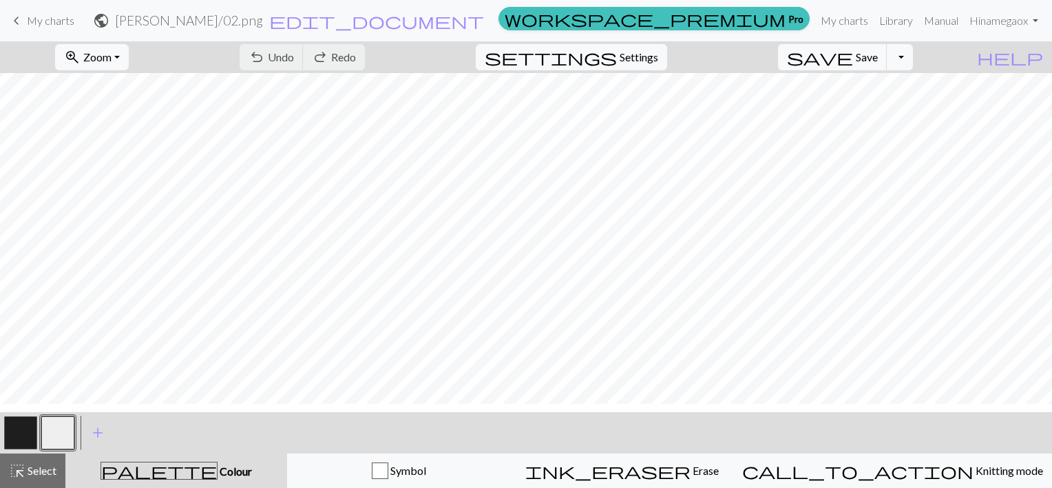
scroll to position [138, 0]
click at [640, 55] on span "Settings" at bounding box center [639, 57] width 39 height 17
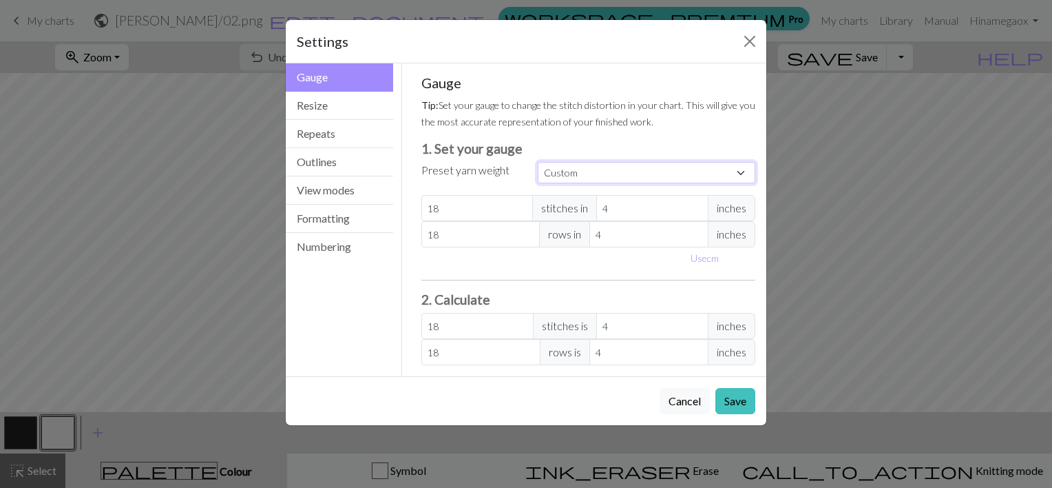
click at [565, 168] on select "Custom Square Lace Light Fingering Fingering Sport Double knit Worsted Aran Bul…" at bounding box center [647, 172] width 218 height 21
select select "dk"
click at [538, 162] on select "Custom Square Lace Light Fingering Fingering Sport Double knit Worsted Aran Bul…" at bounding box center [647, 172] width 218 height 21
type input "22"
type input "30"
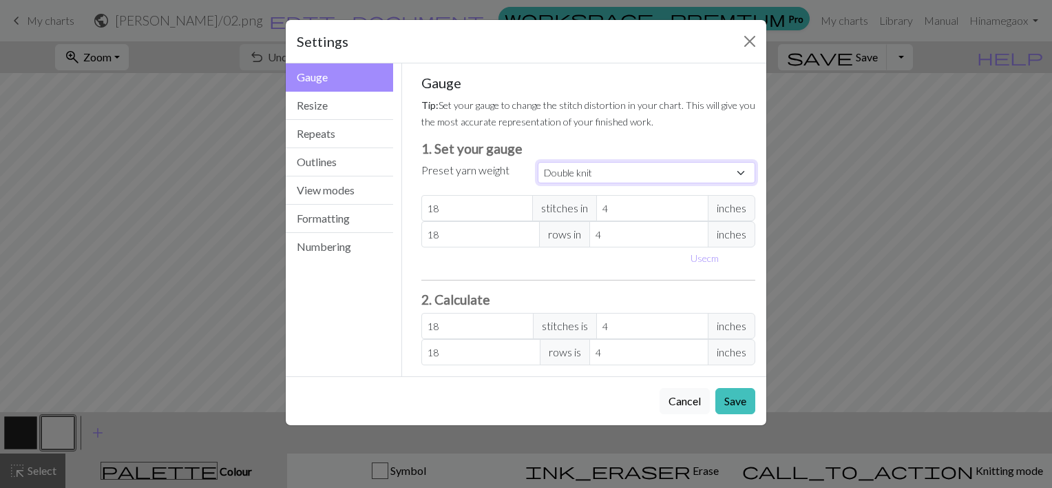
type input "22"
type input "30"
click at [744, 405] on button "Save" at bounding box center [735, 401] width 40 height 26
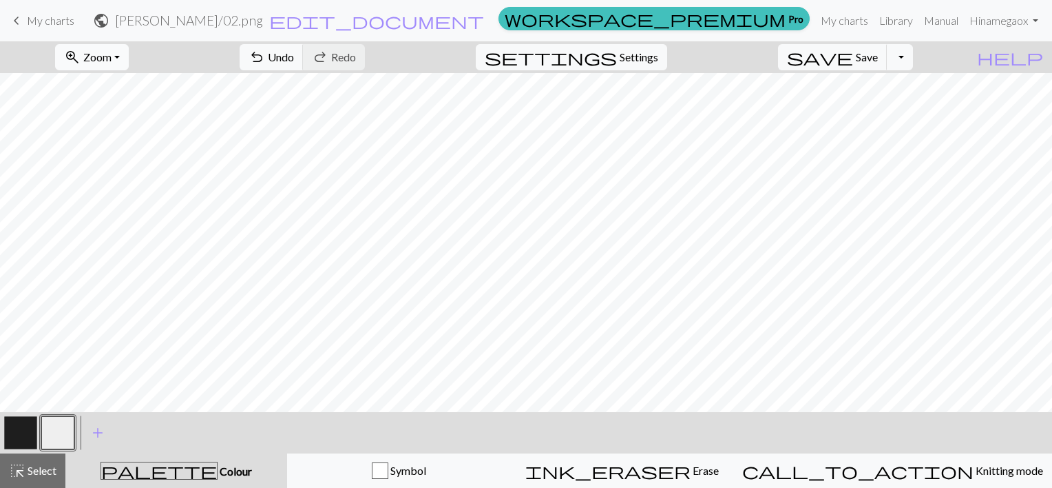
click at [81, 58] on span "zoom_in" at bounding box center [72, 57] width 17 height 19
click at [132, 94] on button "Fit all" at bounding box center [110, 87] width 109 height 22
click at [17, 19] on span "keyboard_arrow_left" at bounding box center [16, 20] width 17 height 19
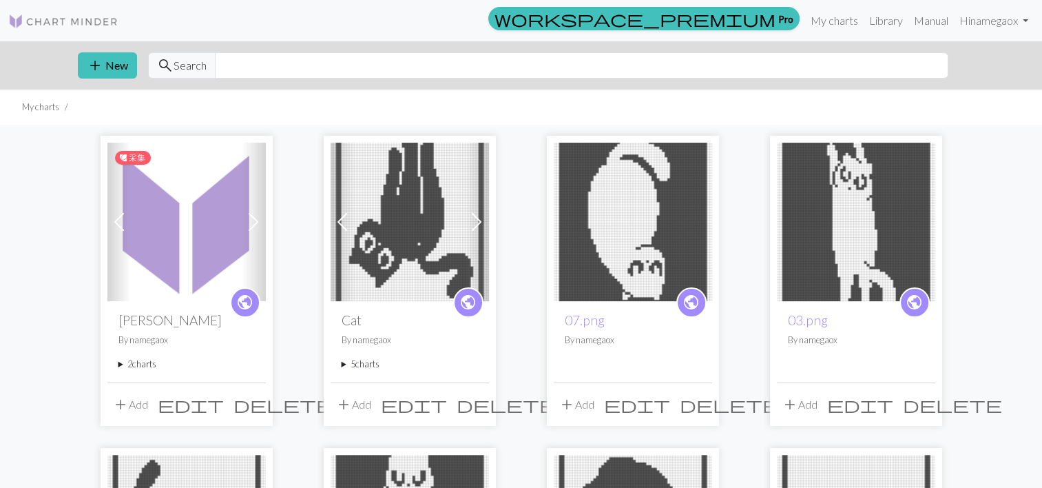
click at [162, 238] on img at bounding box center [186, 222] width 158 height 158
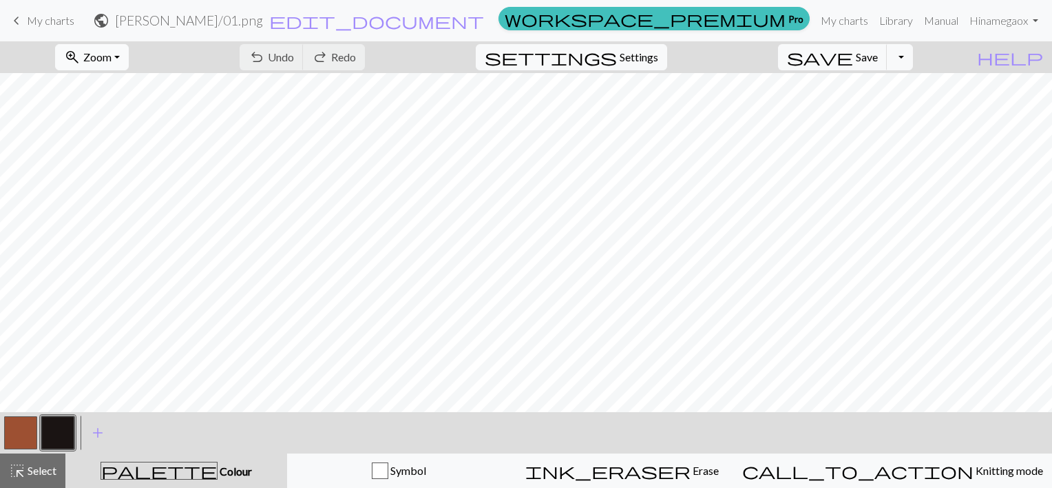
click at [112, 52] on span "Zoom" at bounding box center [97, 56] width 28 height 13
click at [110, 85] on button "Fit all" at bounding box center [110, 87] width 109 height 22
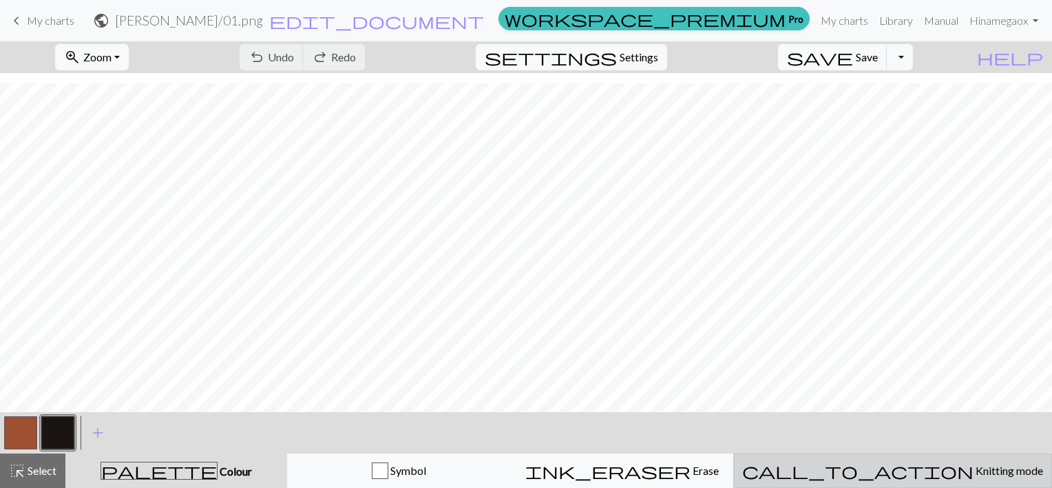
scroll to position [284, 0]
click at [1051, 465] on html "This website uses cookies to ensure you get the best experience on our website.…" at bounding box center [526, 244] width 1052 height 488
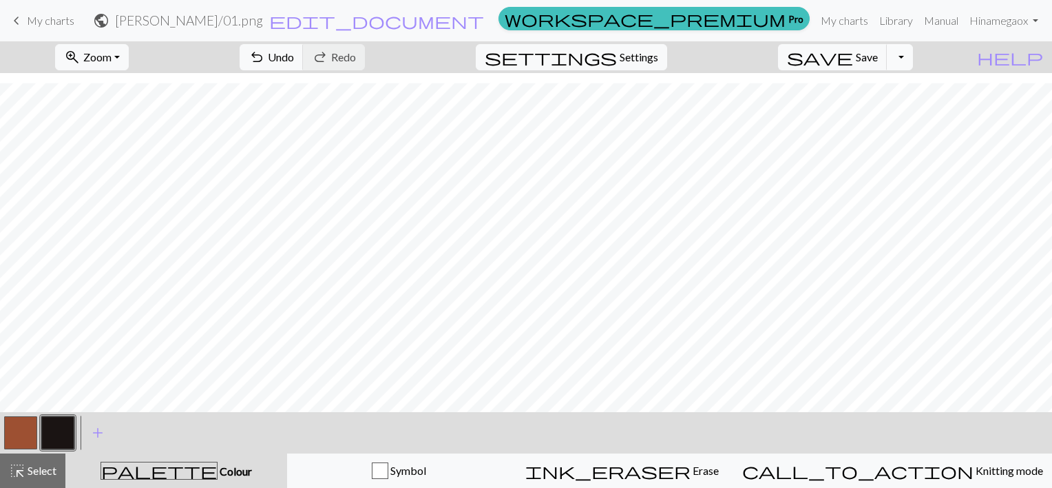
click at [913, 61] on button "Toggle Dropdown" at bounding box center [900, 57] width 26 height 26
click at [859, 105] on button "save_alt Download" at bounding box center [798, 109] width 227 height 22
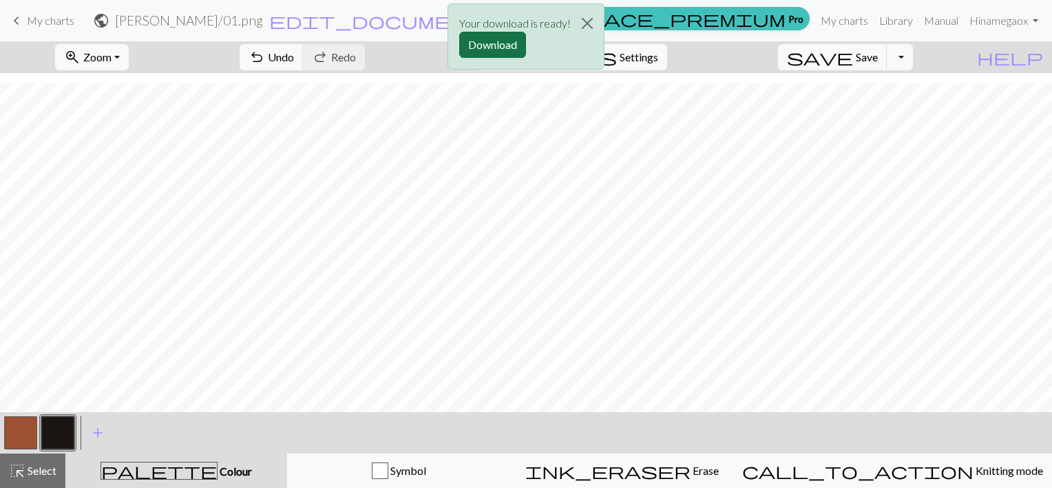
click at [494, 42] on button "Download" at bounding box center [492, 45] width 67 height 26
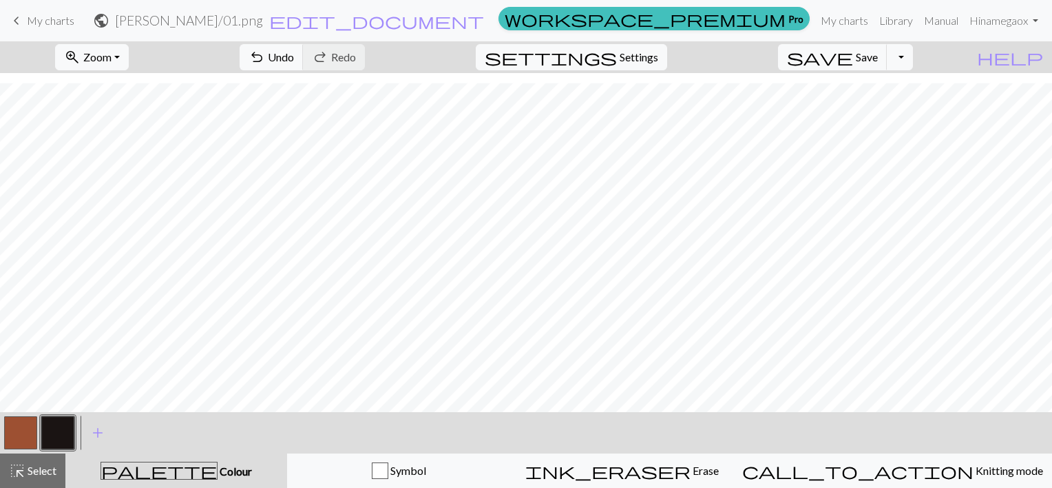
click at [16, 437] on button "button" at bounding box center [20, 432] width 33 height 33
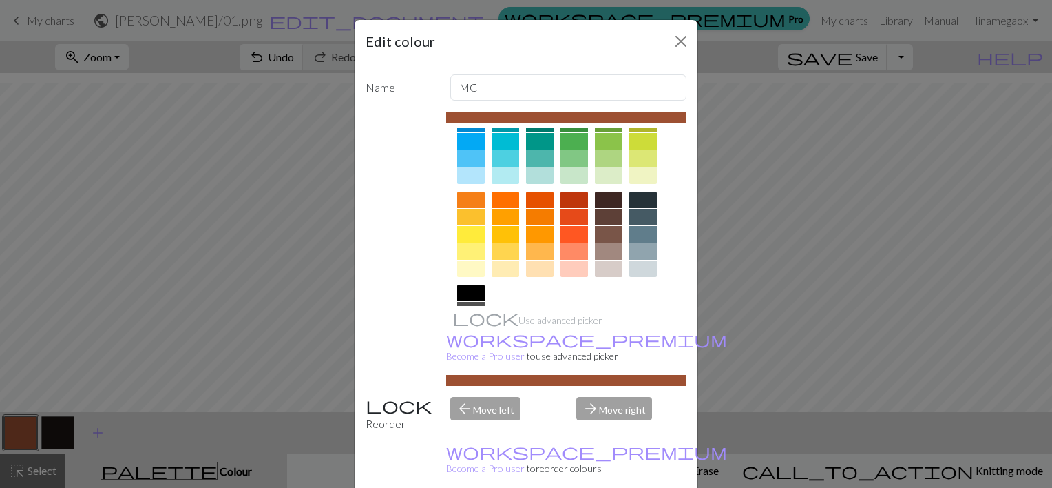
scroll to position [138, 0]
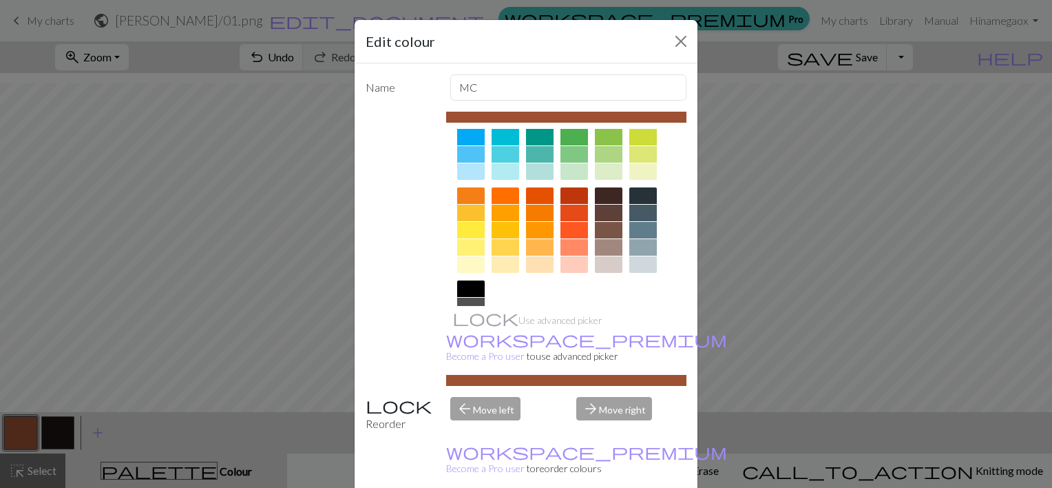
click at [535, 211] on div at bounding box center [540, 213] width 28 height 17
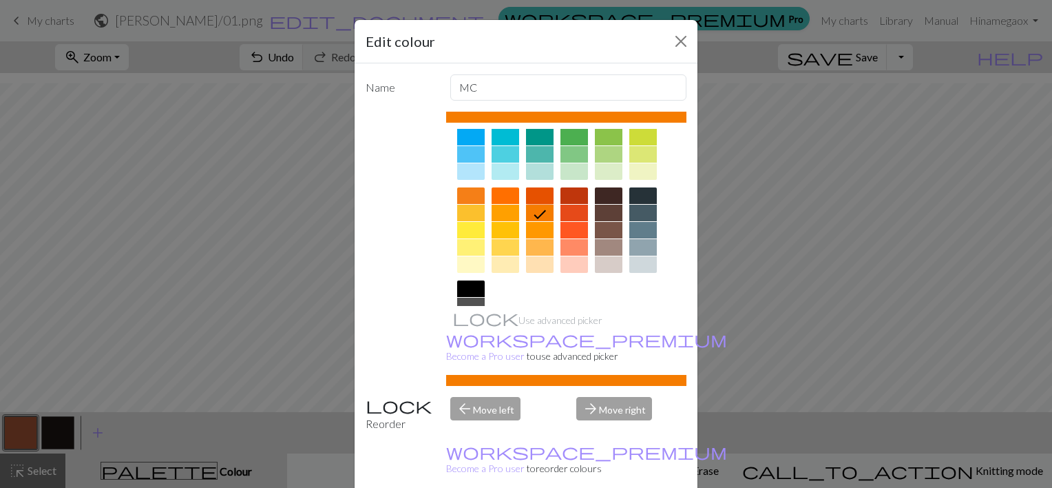
click at [532, 198] on div at bounding box center [540, 195] width 28 height 17
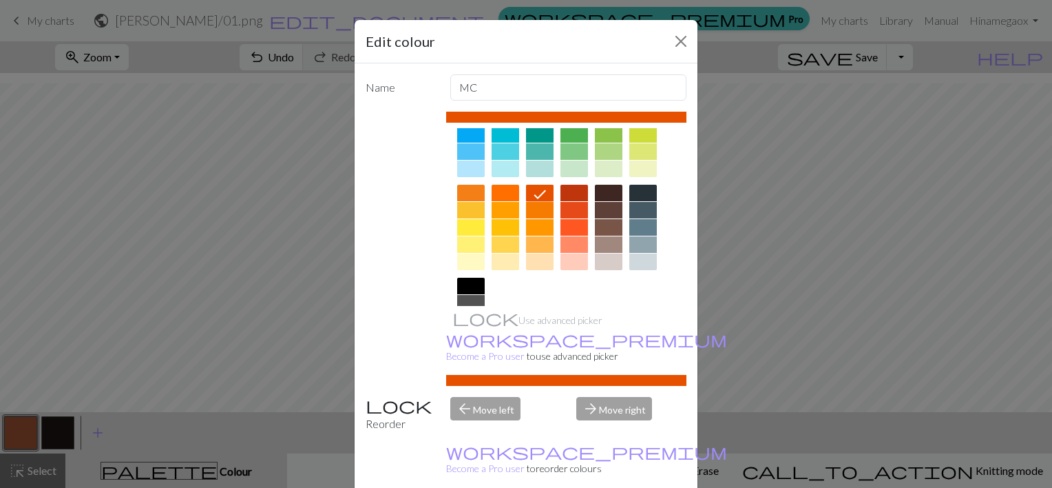
scroll to position [144, 0]
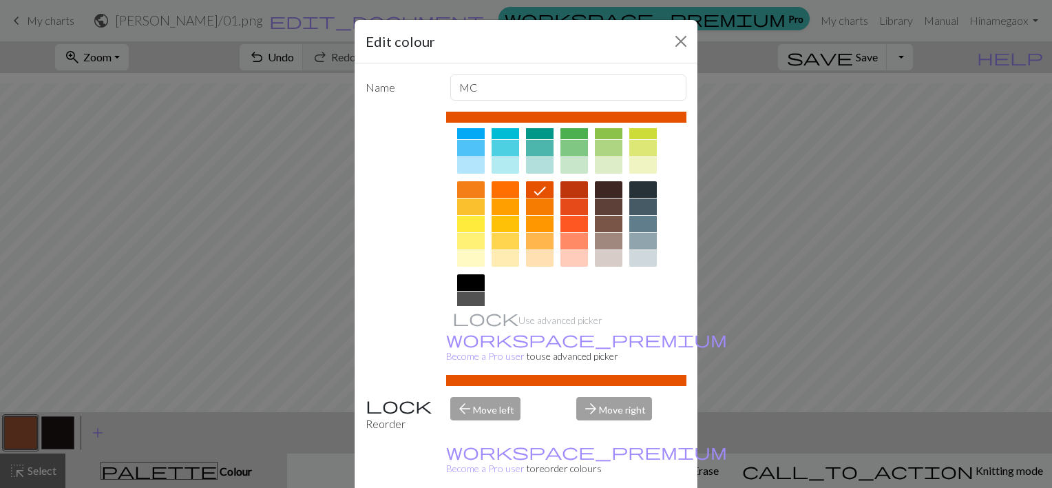
click at [569, 205] on div at bounding box center [574, 206] width 28 height 17
click at [678, 39] on button "Close" at bounding box center [681, 41] width 22 height 22
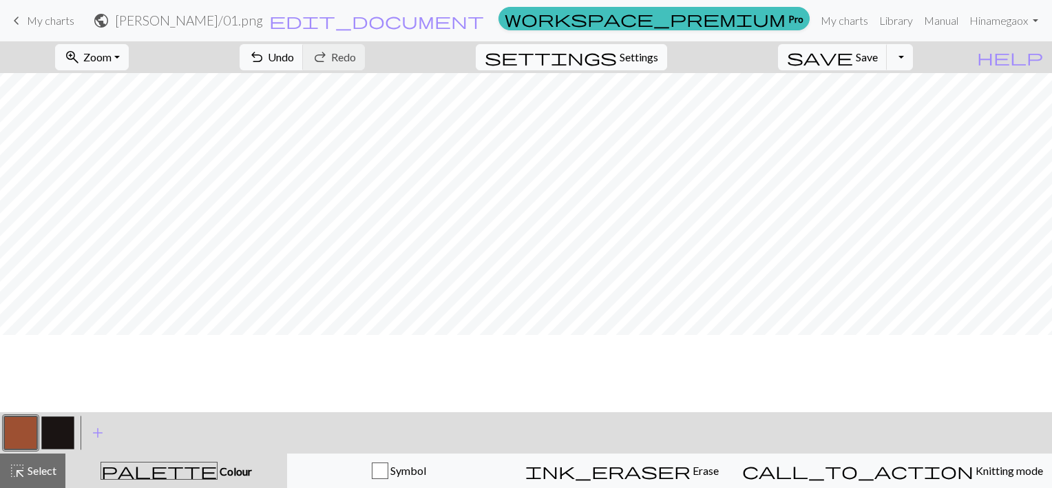
scroll to position [0, 0]
click at [21, 20] on span "keyboard_arrow_left" at bounding box center [16, 20] width 17 height 19
click at [878, 58] on span "Save" at bounding box center [867, 56] width 22 height 13
click at [17, 21] on div "Chart saved" at bounding box center [526, 27] width 1052 height 54
click at [65, 14] on div "Chart saved" at bounding box center [526, 27] width 1052 height 54
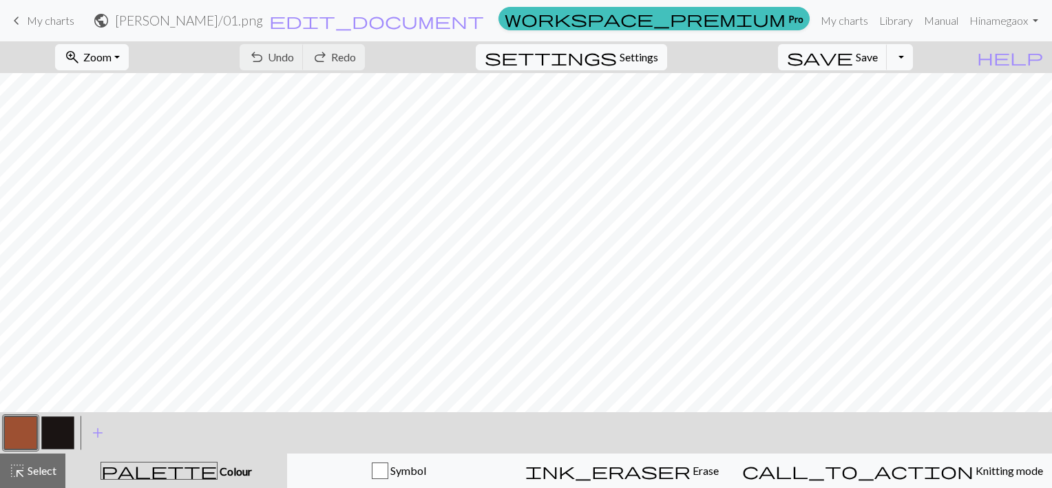
click at [54, 20] on span "My charts" at bounding box center [51, 20] width 48 height 13
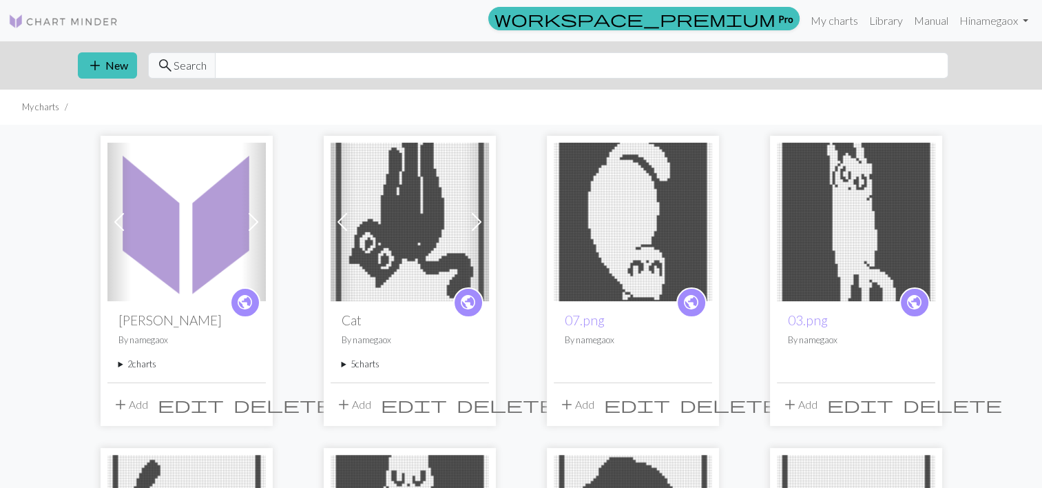
click at [255, 224] on span at bounding box center [253, 222] width 22 height 22
click at [161, 223] on img at bounding box center [186, 222] width 158 height 158
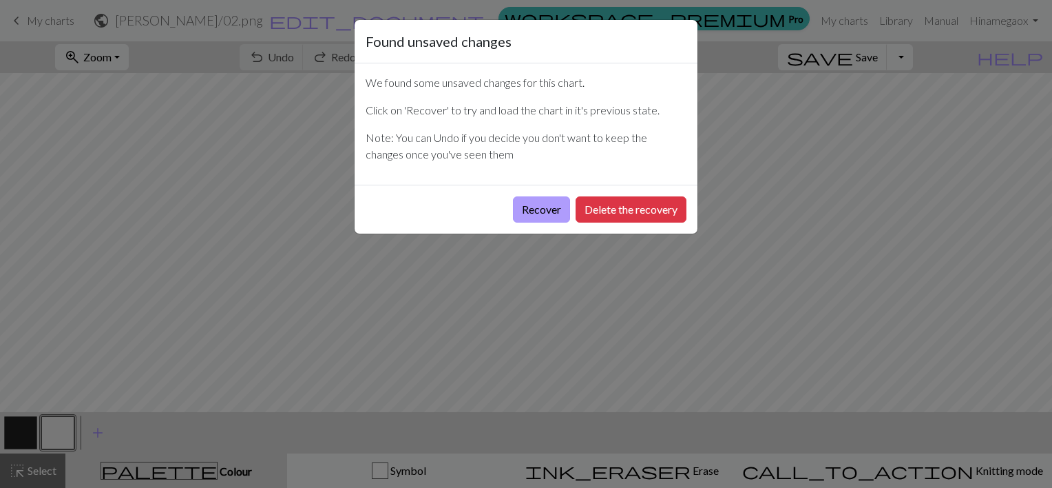
click at [540, 209] on button "Recover" at bounding box center [541, 209] width 57 height 26
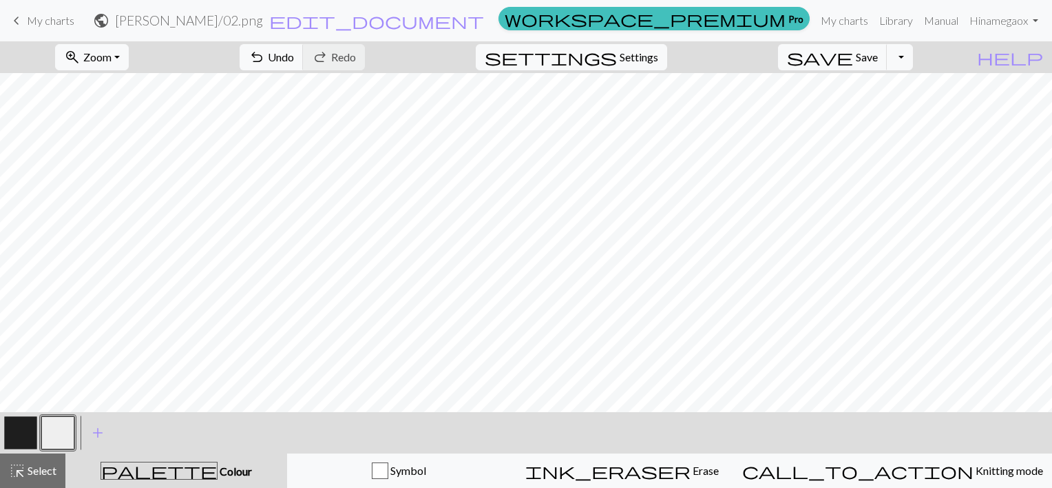
click at [38, 20] on span "My charts" at bounding box center [51, 20] width 48 height 13
click at [878, 56] on span "Save" at bounding box center [867, 56] width 22 height 13
click at [22, 19] on span "keyboard_arrow_left" at bounding box center [16, 20] width 17 height 19
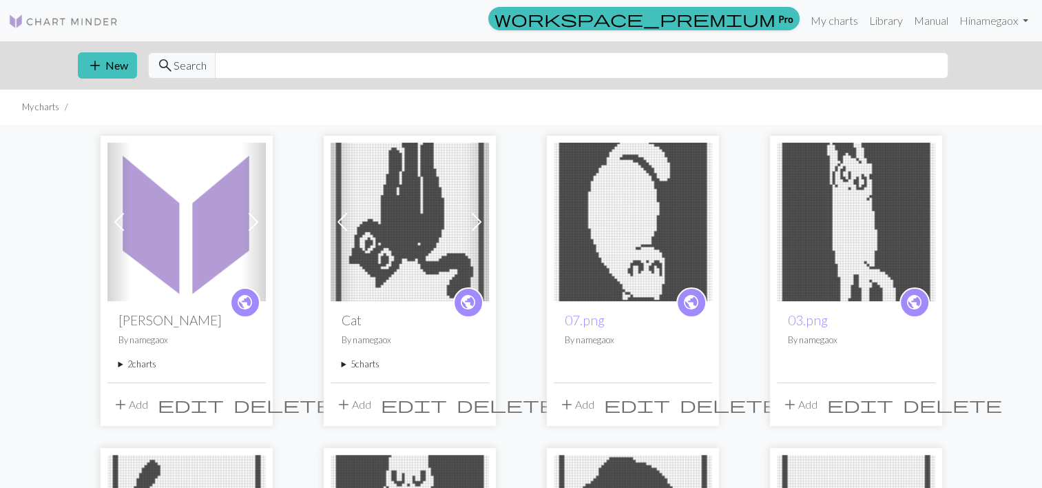
click at [255, 224] on span at bounding box center [253, 222] width 22 height 22
click at [117, 215] on span at bounding box center [119, 222] width 22 height 22
click at [136, 361] on summary "2 charts" at bounding box center [186, 363] width 136 height 13
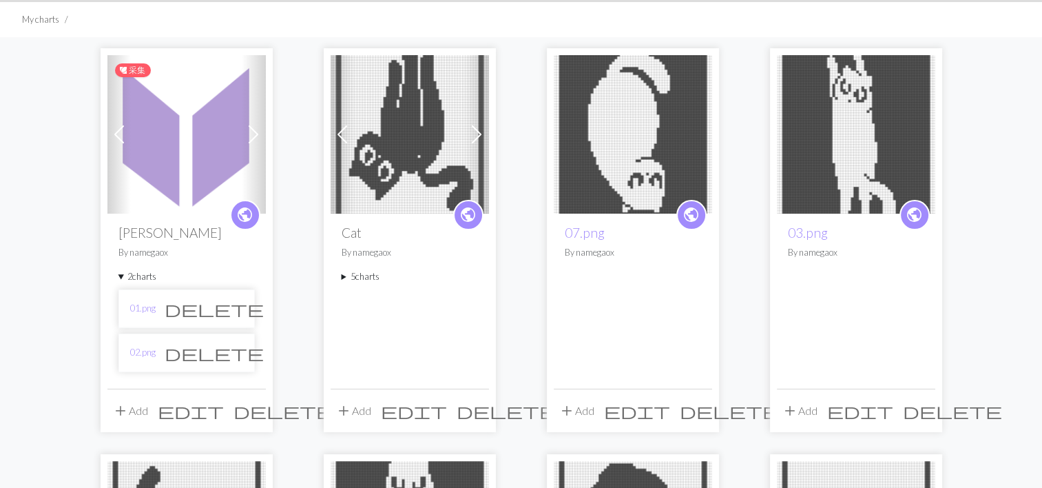
scroll to position [138, 0]
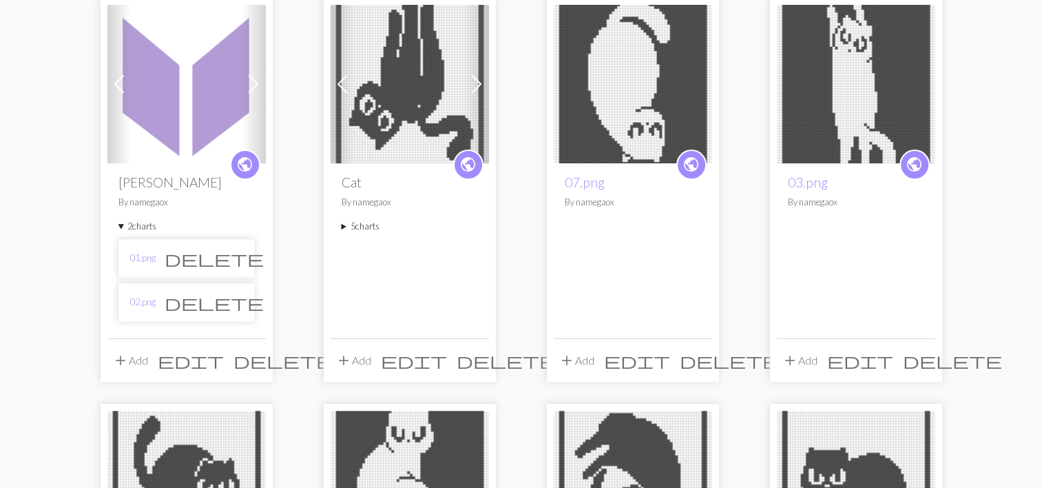
click at [231, 300] on span "delete" at bounding box center [214, 302] width 99 height 19
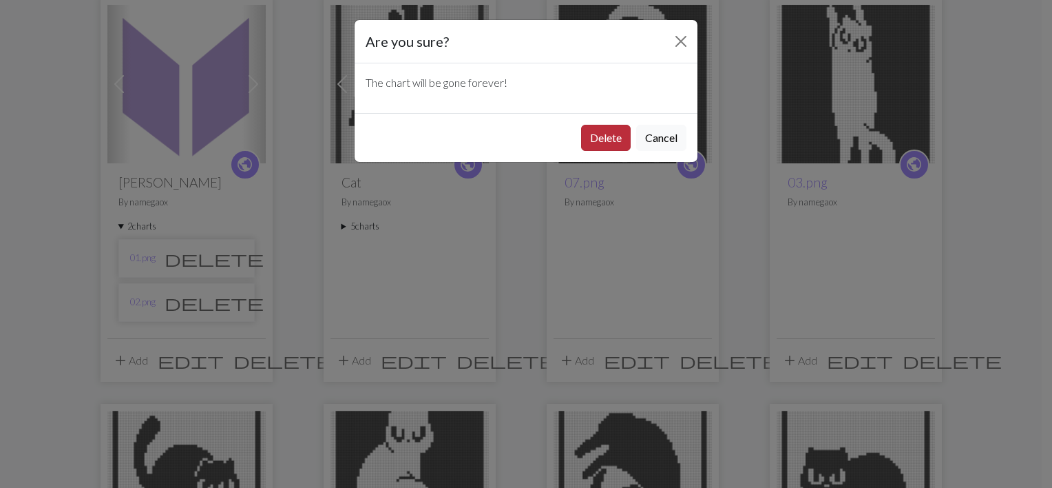
click at [600, 139] on button "Delete" at bounding box center [606, 138] width 50 height 26
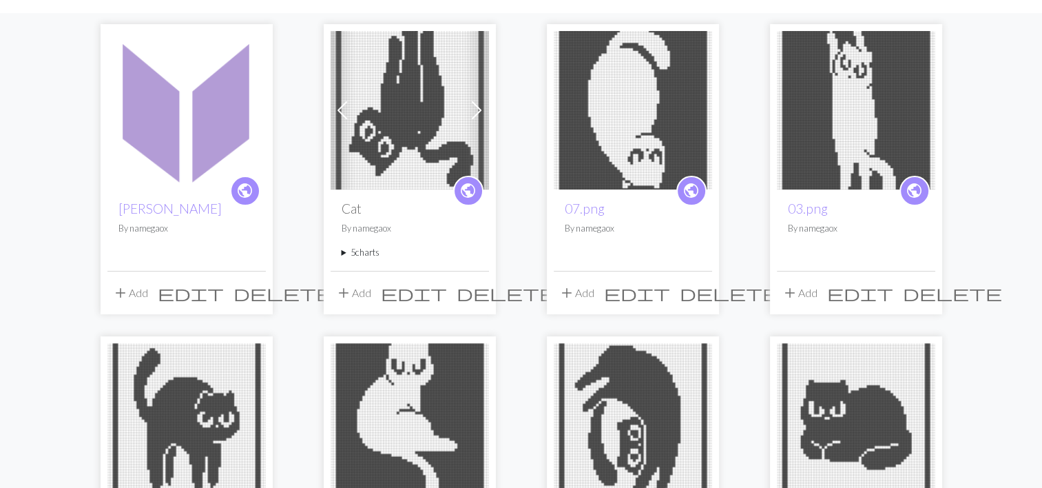
scroll to position [69, 0]
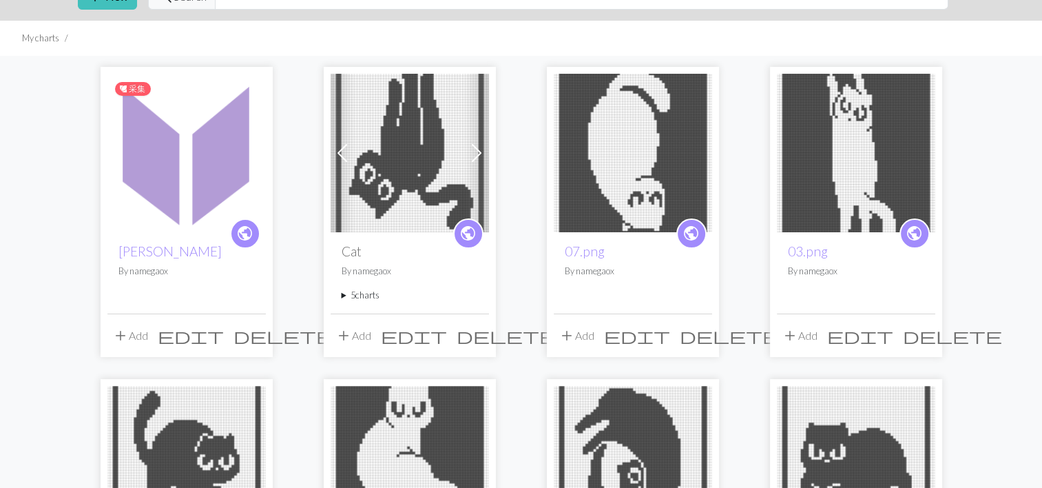
click at [204, 169] on img at bounding box center [186, 153] width 158 height 158
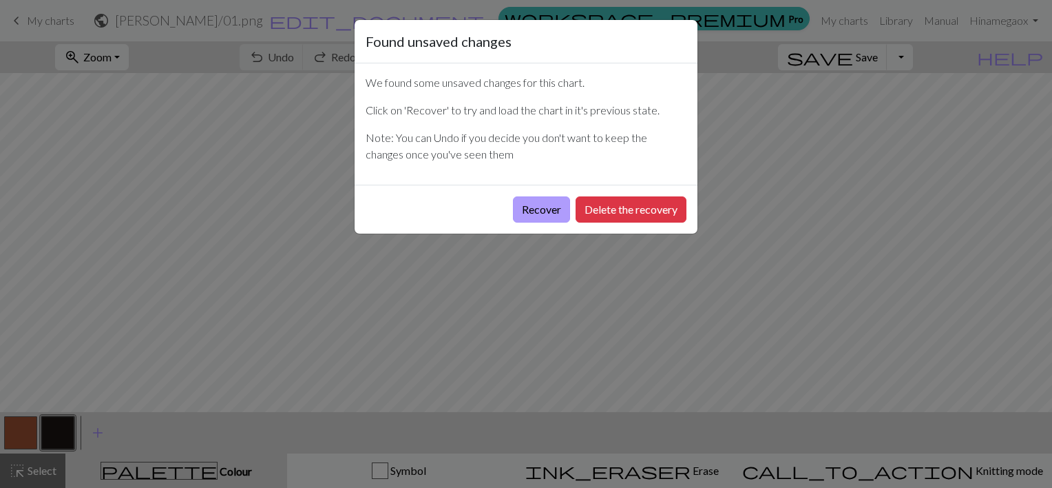
click at [532, 211] on button "Recover" at bounding box center [541, 209] width 57 height 26
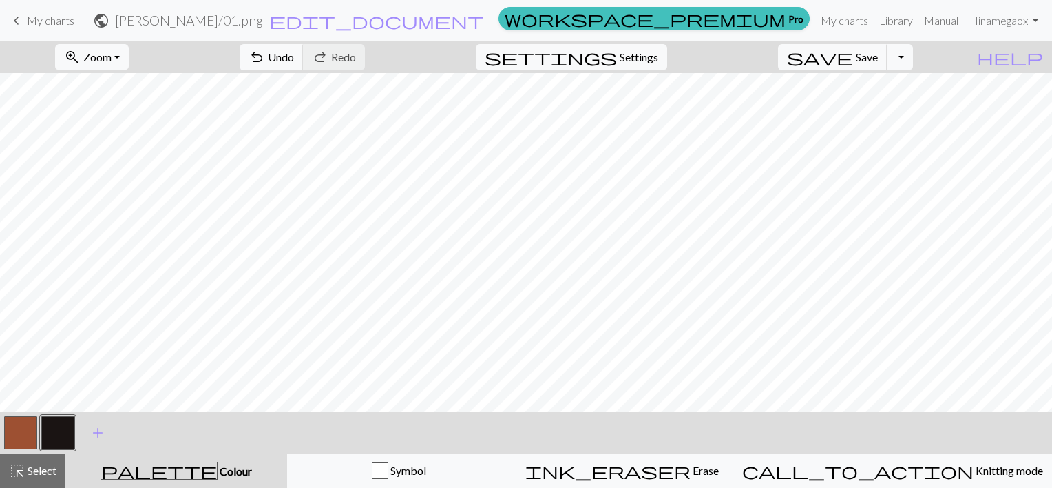
click at [19, 19] on span "keyboard_arrow_left" at bounding box center [16, 20] width 17 height 19
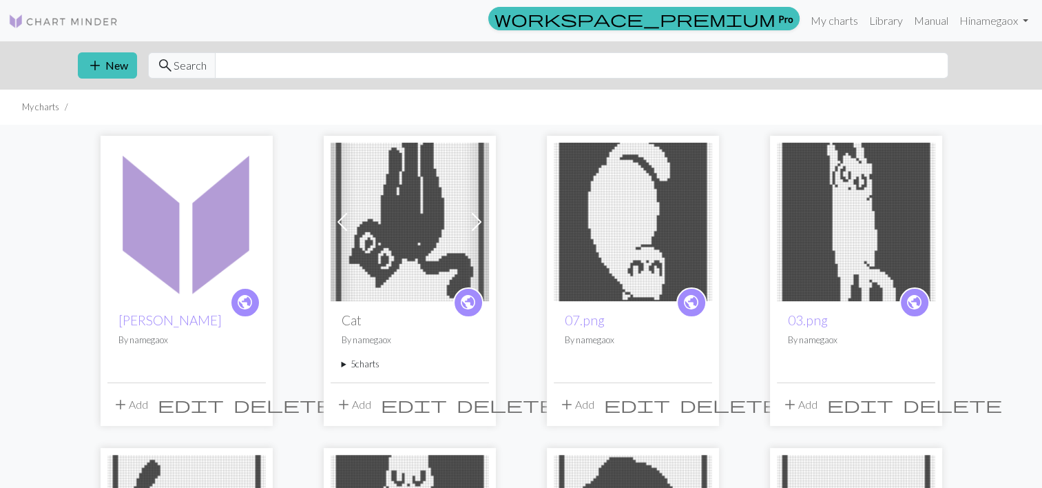
click at [115, 407] on span "add" at bounding box center [120, 404] width 17 height 19
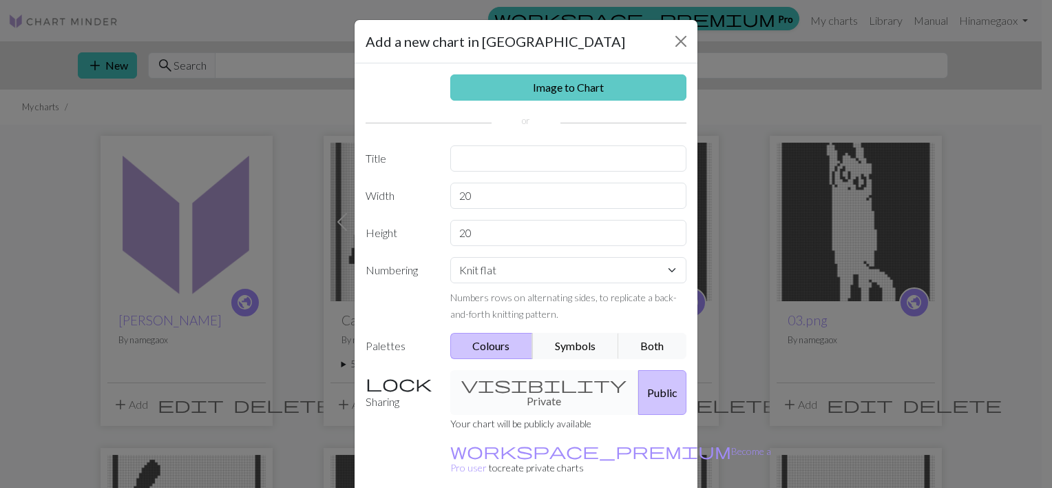
click at [594, 85] on link "Image to Chart" at bounding box center [568, 87] width 237 height 26
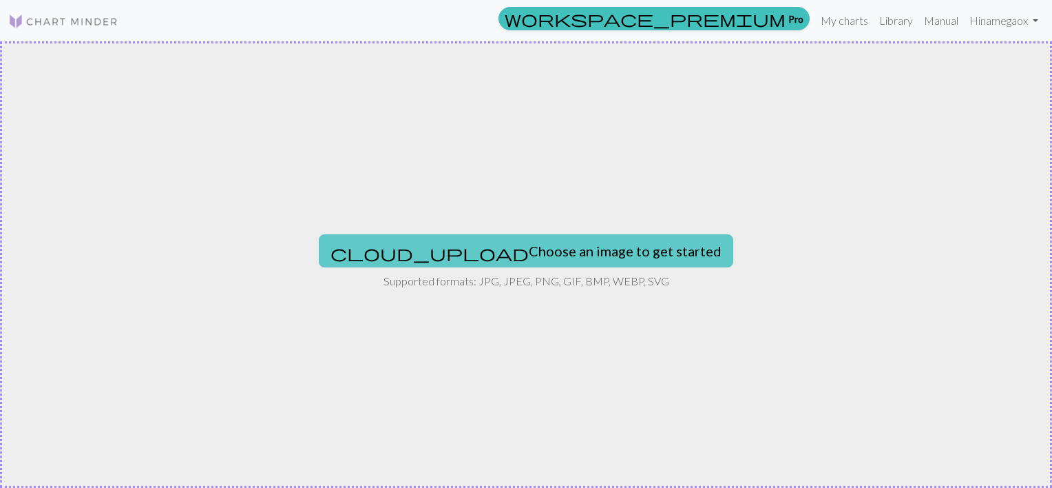
click at [459, 255] on button "cloud_upload Choose an image to get started" at bounding box center [526, 250] width 415 height 33
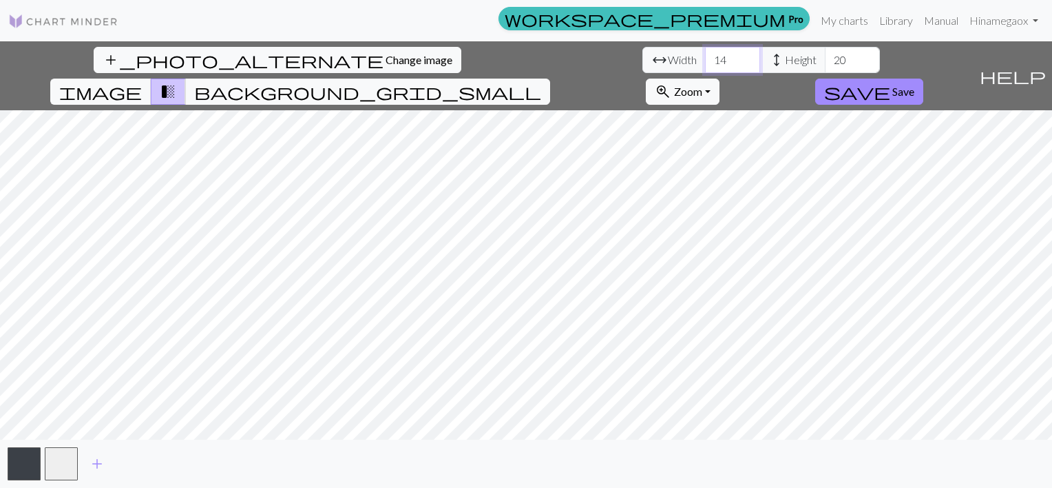
drag, startPoint x: 332, startPoint y: 61, endPoint x: 295, endPoint y: 65, distance: 37.4
click at [642, 65] on div "arrow_range Width 14 height Height 20" at bounding box center [761, 60] width 238 height 26
type input "60"
drag, startPoint x: 451, startPoint y: 57, endPoint x: 427, endPoint y: 59, distance: 24.1
click at [825, 59] on input "20" at bounding box center [852, 60] width 55 height 26
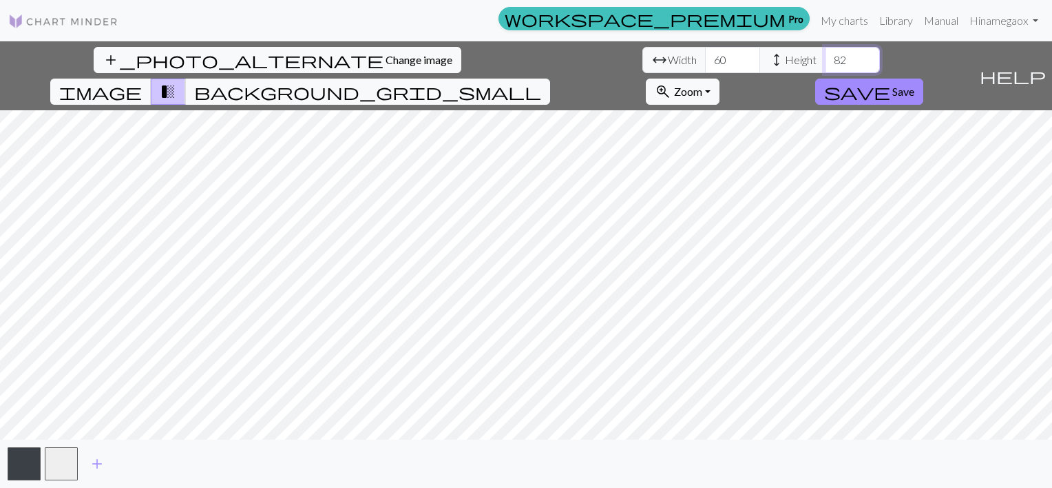
type input "82"
click at [914, 85] on span "Save" at bounding box center [903, 91] width 22 height 13
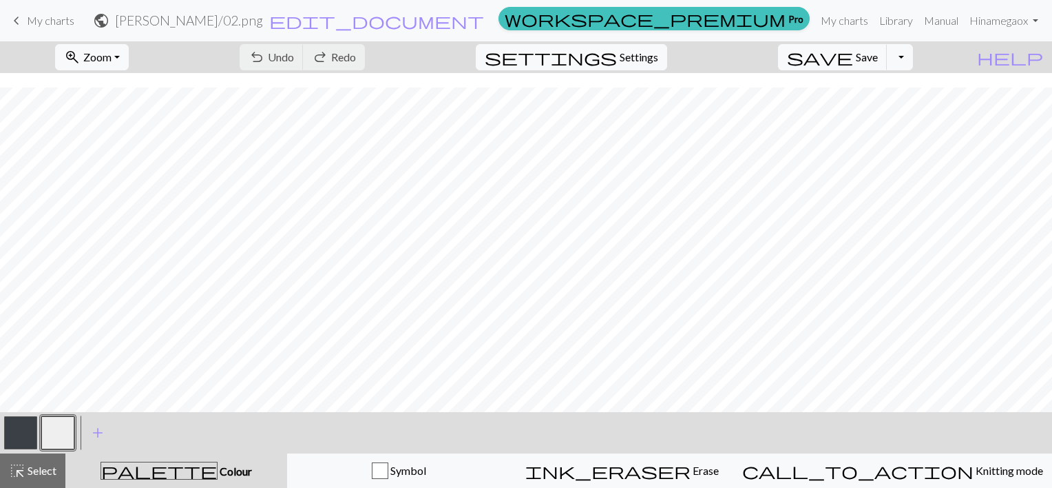
scroll to position [344, 0]
click at [642, 59] on span "Settings" at bounding box center [639, 57] width 39 height 17
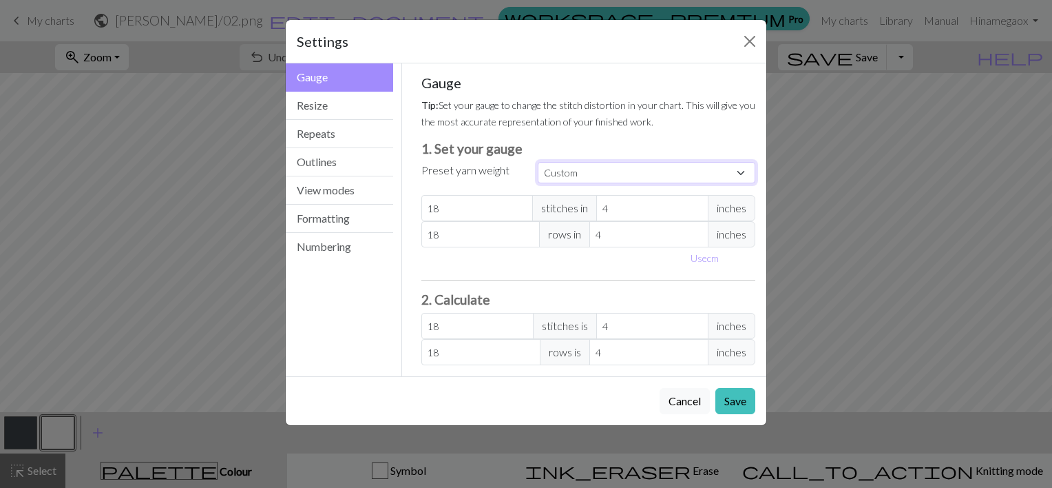
click at [562, 174] on select "Custom Square Lace Light Fingering Fingering Sport Double knit Worsted Aran Bul…" at bounding box center [647, 172] width 218 height 21
select select "dk"
click at [538, 162] on select "Custom Square Lace Light Fingering Fingering Sport Double knit Worsted Aran Bul…" at bounding box center [647, 172] width 218 height 21
type input "22"
type input "30"
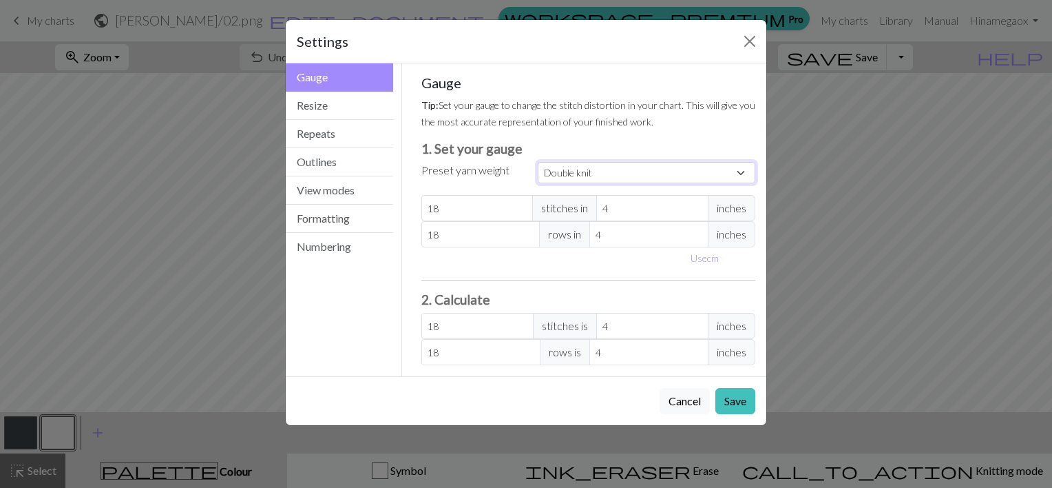
type input "22"
type input "30"
click at [731, 401] on button "Save" at bounding box center [735, 401] width 40 height 26
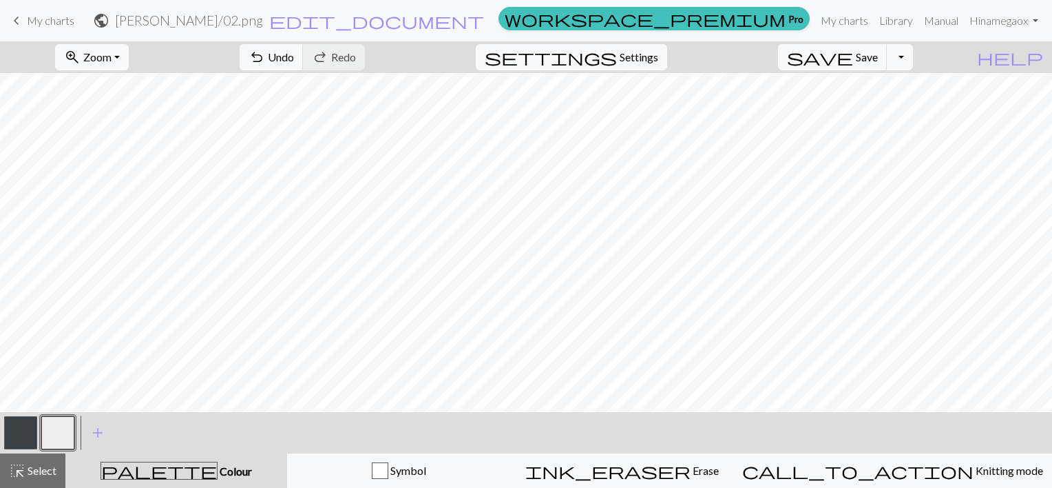
click at [112, 55] on span "Zoom" at bounding box center [97, 56] width 28 height 13
click at [112, 88] on button "Fit all" at bounding box center [110, 87] width 109 height 22
click at [29, 433] on button "button" at bounding box center [20, 432] width 33 height 33
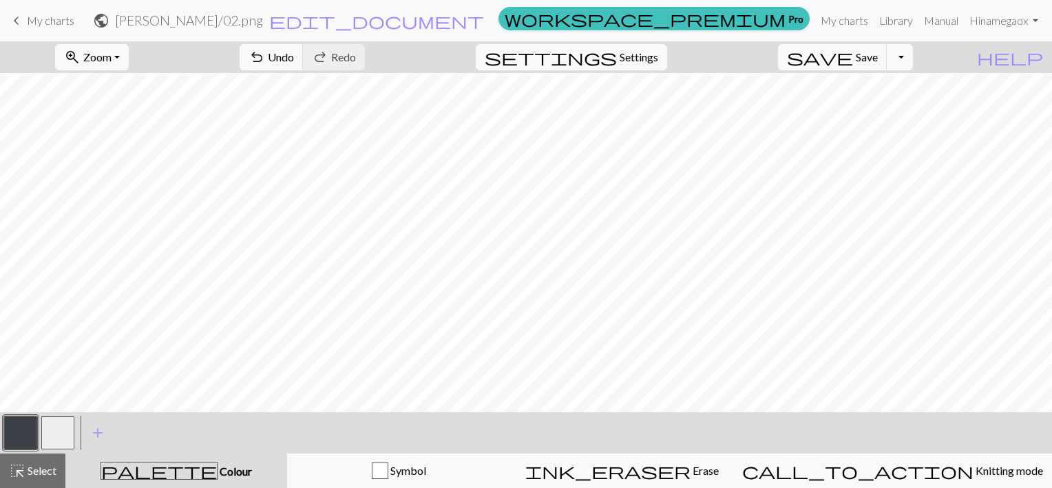
click at [61, 427] on button "button" at bounding box center [57, 432] width 33 height 33
click at [22, 427] on button "button" at bounding box center [20, 432] width 33 height 33
